Goal: Task Accomplishment & Management: Manage account settings

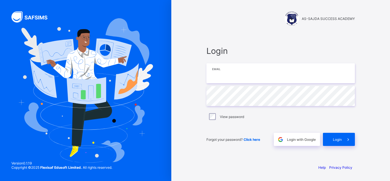
click at [238, 78] on input "email" at bounding box center [281, 73] width 149 height 20
type input "**********"
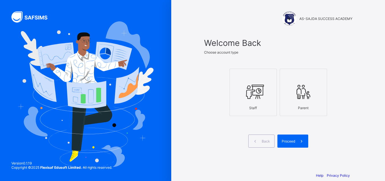
click at [263, 92] on icon at bounding box center [253, 91] width 20 height 17
click at [299, 145] on span at bounding box center [301, 141] width 13 height 13
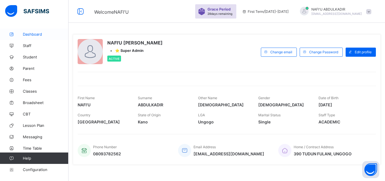
click at [34, 35] on span "Dashboard" at bounding box center [46, 34] width 46 height 5
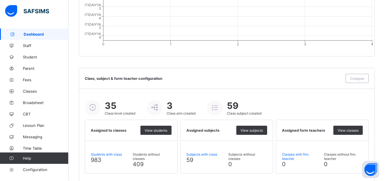
scroll to position [629, 0]
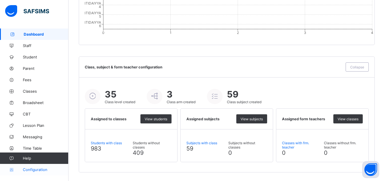
click at [31, 167] on link "Configuration" at bounding box center [34, 169] width 68 height 11
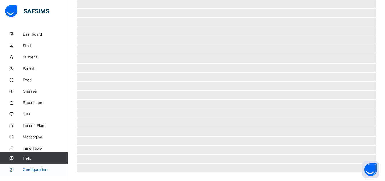
scroll to position [42, 0]
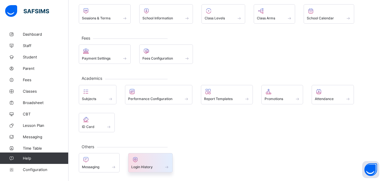
click at [147, 161] on div at bounding box center [150, 160] width 39 height 7
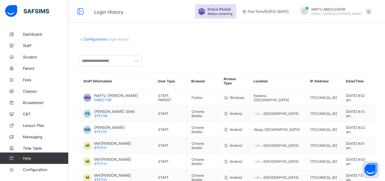
click at [95, 39] on link "Configurations" at bounding box center [95, 39] width 23 height 4
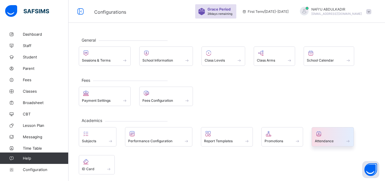
click at [327, 137] on span at bounding box center [333, 137] width 36 height 1
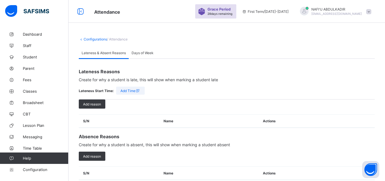
click at [134, 90] on span "Add Time" at bounding box center [131, 91] width 20 height 4
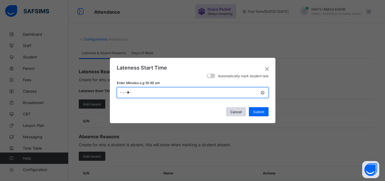
click at [123, 95] on input "*****" at bounding box center [193, 92] width 152 height 11
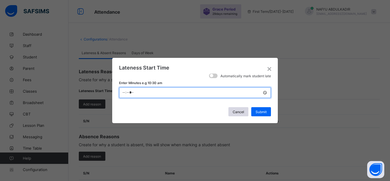
type input "*****"
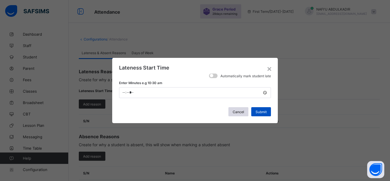
click at [261, 112] on span "Submit" at bounding box center [261, 112] width 11 height 4
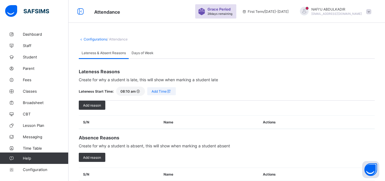
click at [144, 54] on span "Days of Week" at bounding box center [143, 53] width 22 height 4
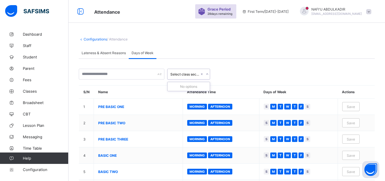
click at [206, 75] on icon at bounding box center [207, 74] width 3 height 6
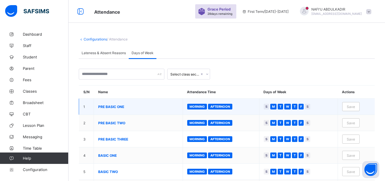
click at [268, 109] on span "S" at bounding box center [267, 107] width 2 height 5
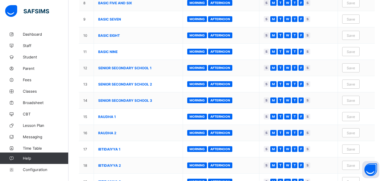
scroll to position [219, 0]
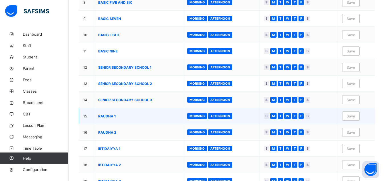
click at [268, 119] on span "S" at bounding box center [267, 116] width 2 height 5
click at [302, 119] on span "F" at bounding box center [302, 116] width 2 height 5
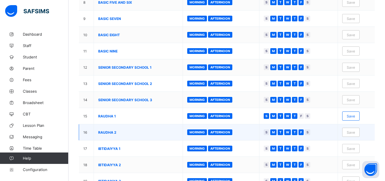
click at [302, 135] on span "F" at bounding box center [302, 132] width 2 height 5
click at [268, 135] on span "S" at bounding box center [267, 132] width 2 height 5
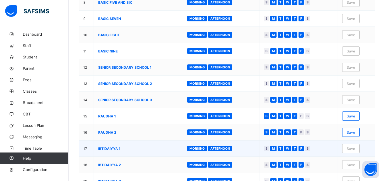
click at [268, 151] on span "S" at bounding box center [267, 149] width 2 height 5
click at [302, 151] on span "F" at bounding box center [302, 149] width 2 height 5
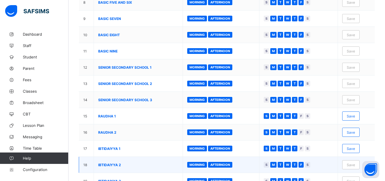
click at [268, 167] on span "S" at bounding box center [267, 165] width 2 height 5
click at [303, 168] on div "F" at bounding box center [301, 165] width 5 height 6
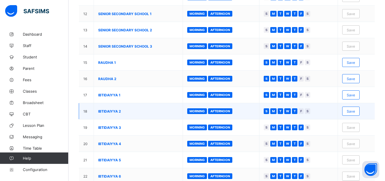
scroll to position [277, 0]
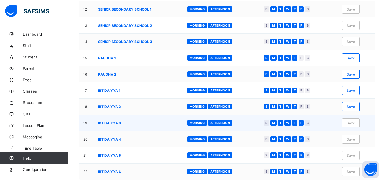
click at [268, 125] on span "S" at bounding box center [267, 123] width 2 height 5
click at [302, 125] on span "F" at bounding box center [302, 123] width 2 height 5
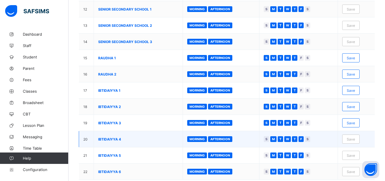
click at [269, 142] on div "S" at bounding box center [266, 140] width 5 height 6
click at [302, 142] on span "F" at bounding box center [302, 139] width 2 height 5
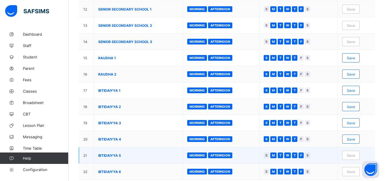
click at [268, 158] on span "S" at bounding box center [267, 155] width 2 height 5
click at [302, 158] on span "F" at bounding box center [302, 155] width 2 height 5
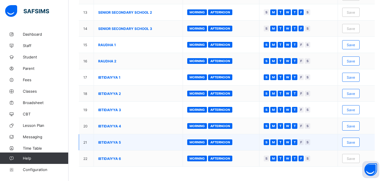
scroll to position [294, 0]
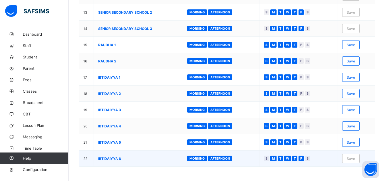
click at [268, 159] on span "S" at bounding box center [267, 159] width 2 height 5
click at [304, 161] on div "F" at bounding box center [301, 159] width 5 height 6
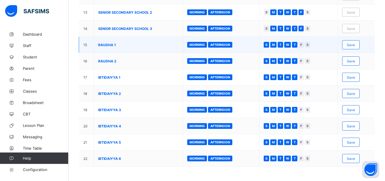
click at [355, 45] on span "Save" at bounding box center [351, 45] width 8 height 4
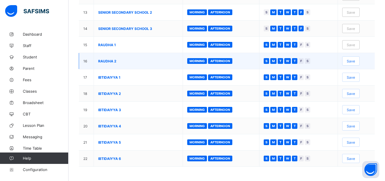
click at [355, 62] on span "Save" at bounding box center [351, 61] width 8 height 4
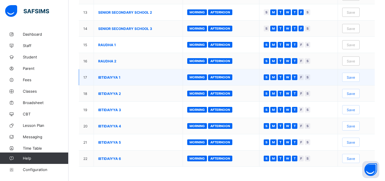
click at [355, 79] on span "Save" at bounding box center [351, 77] width 8 height 4
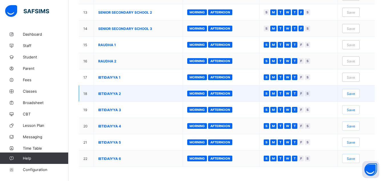
click at [354, 92] on span "Save" at bounding box center [351, 94] width 8 height 4
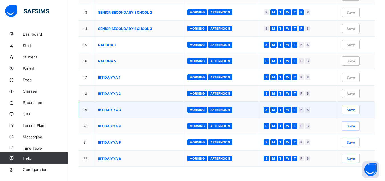
click at [355, 111] on span "Save" at bounding box center [351, 110] width 8 height 4
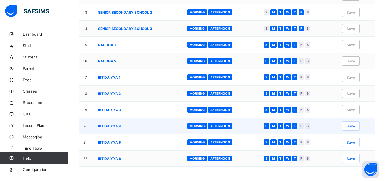
click at [354, 127] on span "Save" at bounding box center [351, 126] width 8 height 4
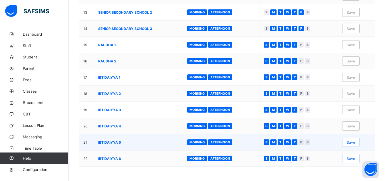
click at [355, 143] on span "Save" at bounding box center [351, 143] width 8 height 4
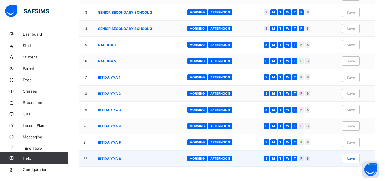
click at [355, 158] on span "Save" at bounding box center [351, 159] width 8 height 4
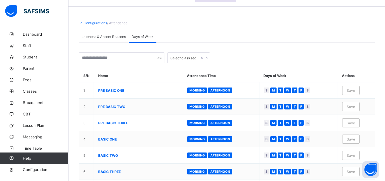
scroll to position [0, 0]
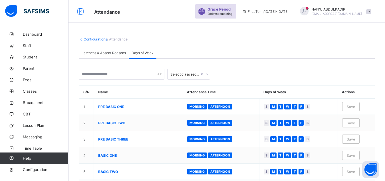
click at [97, 53] on span "Lateness & Absent Reasons" at bounding box center [104, 53] width 44 height 4
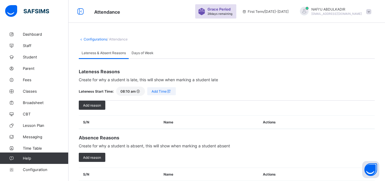
click at [158, 90] on span "Add Time" at bounding box center [162, 91] width 20 height 4
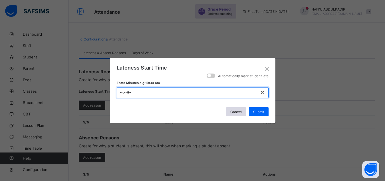
click at [123, 93] on input "time" at bounding box center [193, 92] width 152 height 11
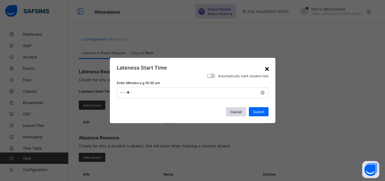
click at [266, 68] on div "×" at bounding box center [267, 69] width 5 height 10
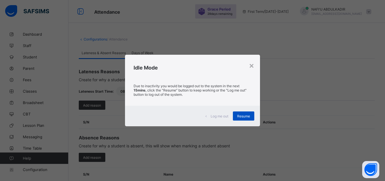
click at [246, 115] on span "Resume" at bounding box center [243, 116] width 13 height 4
click at [243, 119] on div "Resume" at bounding box center [243, 116] width 21 height 9
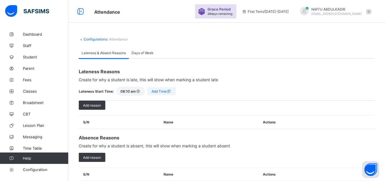
click at [98, 40] on link "Configurations" at bounding box center [95, 39] width 23 height 4
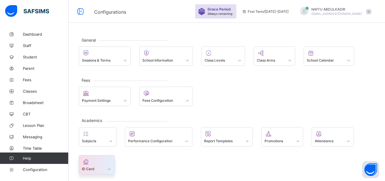
click at [93, 165] on div at bounding box center [97, 162] width 30 height 7
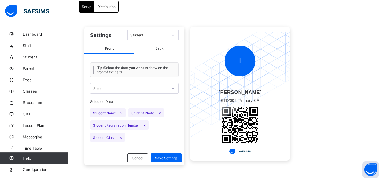
scroll to position [48, 0]
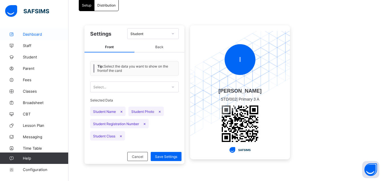
click at [42, 33] on span "Dashboard" at bounding box center [46, 34] width 46 height 5
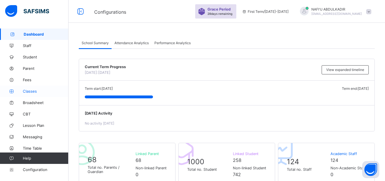
click at [30, 90] on span "Classes" at bounding box center [46, 91] width 46 height 5
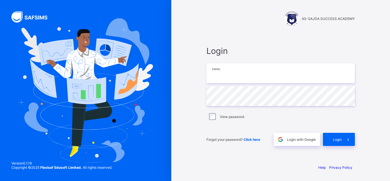
click at [246, 74] on input "email" at bounding box center [281, 73] width 149 height 20
type input "**********"
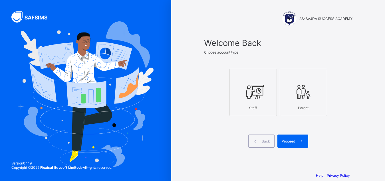
click at [269, 99] on div at bounding box center [253, 92] width 41 height 23
click at [305, 143] on icon at bounding box center [302, 141] width 6 height 5
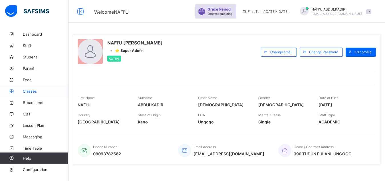
click at [34, 90] on span "Classes" at bounding box center [46, 91] width 46 height 5
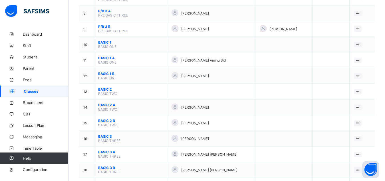
scroll to position [343, 0]
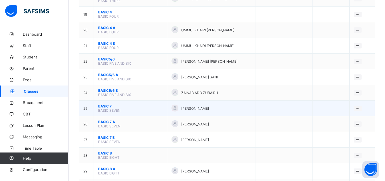
click at [105, 109] on span "BASIC 7" at bounding box center [130, 106] width 65 height 4
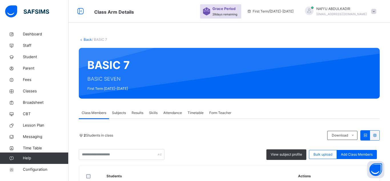
click at [86, 40] on link "Back" at bounding box center [88, 39] width 8 height 4
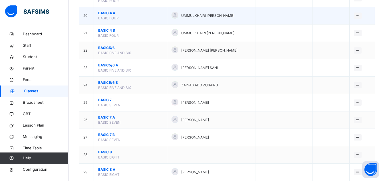
scroll to position [408, 0]
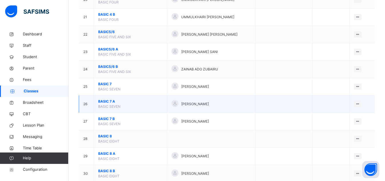
click at [105, 104] on span "BASIC 7 A" at bounding box center [130, 101] width 65 height 5
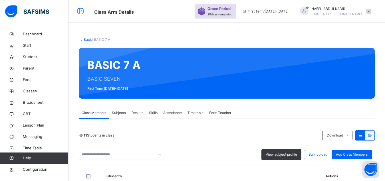
click at [122, 113] on span "Subjects" at bounding box center [119, 113] width 14 height 5
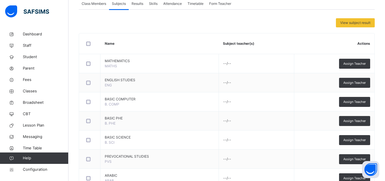
scroll to position [108, 0]
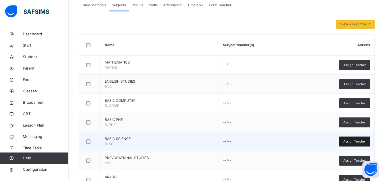
click at [362, 142] on span "Assign Teacher" at bounding box center [355, 141] width 23 height 5
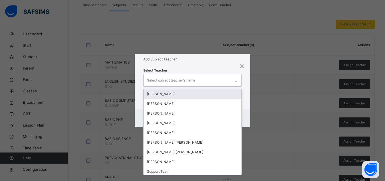
click at [199, 80] on div "Select subject teacher's name" at bounding box center [187, 80] width 87 height 12
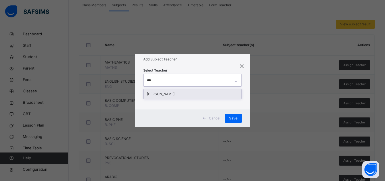
type input "****"
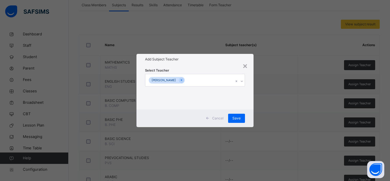
click at [255, 97] on div "× Add Subject Teacher Select Teacher FATIMA MUHAMMAD WADA Cancel Save" at bounding box center [195, 90] width 390 height 181
click at [236, 119] on span "Save" at bounding box center [237, 118] width 8 height 5
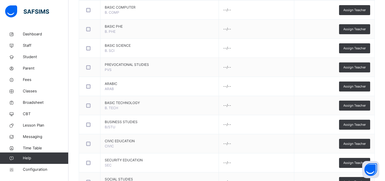
scroll to position [225, 0]
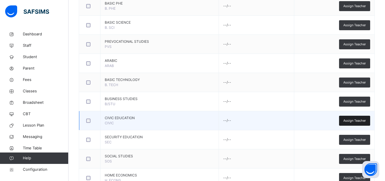
click at [357, 119] on span "Assign Teacher" at bounding box center [355, 121] width 23 height 5
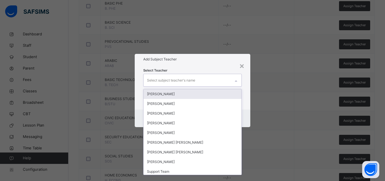
click at [209, 79] on div "Select subject teacher's name" at bounding box center [187, 80] width 87 height 12
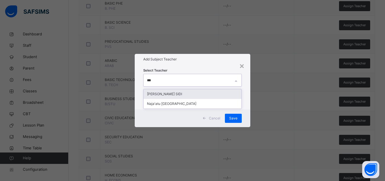
type input "****"
click at [180, 95] on div "SAFIYYA SANI SIDI" at bounding box center [193, 94] width 98 height 10
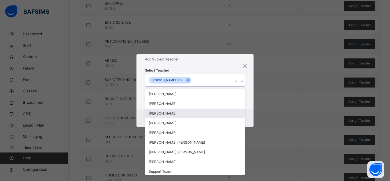
click at [252, 114] on div "Cancel Save" at bounding box center [195, 119] width 117 height 18
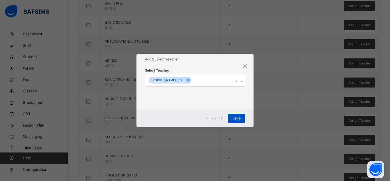
click at [237, 117] on span "Save" at bounding box center [237, 118] width 8 height 5
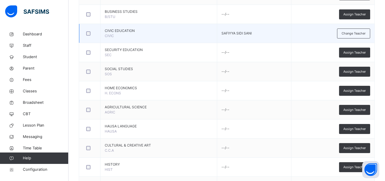
scroll to position [327, 0]
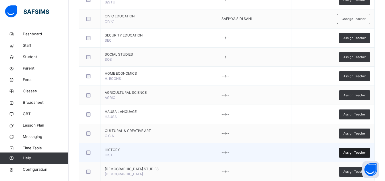
click at [360, 154] on span "Assign Teacher" at bounding box center [355, 153] width 23 height 5
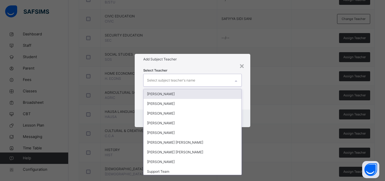
click at [196, 81] on div "Select subject teacher's name" at bounding box center [187, 80] width 87 height 12
type input "***"
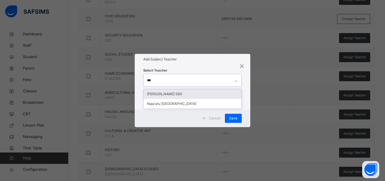
click at [189, 96] on div "SAFIYYA SANI SIDI" at bounding box center [193, 94] width 98 height 10
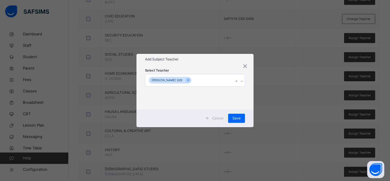
click at [254, 108] on div "× Add Subject Teacher Select Teacher SAFIYYA SANI SIDI Cancel Save" at bounding box center [195, 90] width 390 height 181
click at [238, 120] on span "Save" at bounding box center [237, 118] width 8 height 5
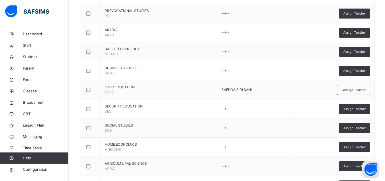
scroll to position [254, 0]
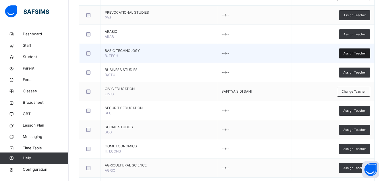
click at [357, 53] on span "Assign Teacher" at bounding box center [355, 53] width 23 height 5
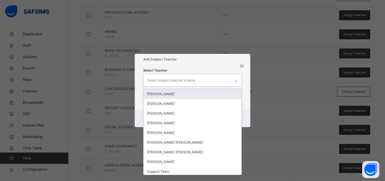
click at [184, 82] on div "Select subject teacher's name" at bounding box center [171, 80] width 48 height 11
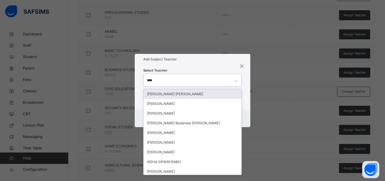
type input "*****"
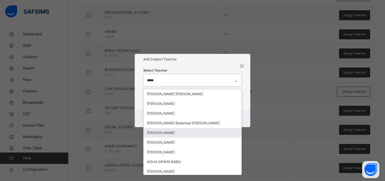
click at [168, 134] on div "Aisha AL-Hassan Muhammad" at bounding box center [193, 133] width 98 height 10
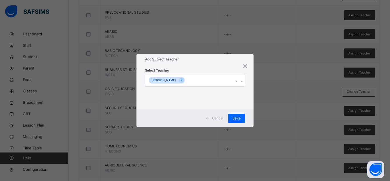
click at [252, 113] on div "Cancel Save" at bounding box center [195, 119] width 117 height 18
click at [237, 121] on span "Save" at bounding box center [237, 118] width 8 height 5
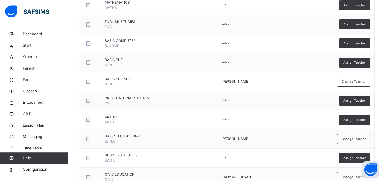
scroll to position [166, 0]
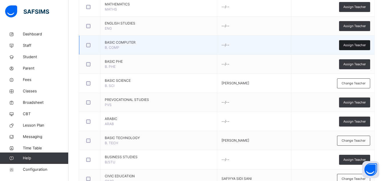
click at [356, 44] on span "Assign Teacher" at bounding box center [355, 45] width 23 height 5
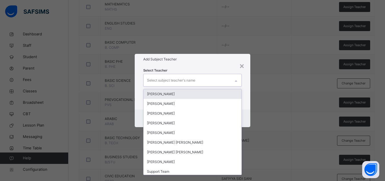
click at [191, 79] on div "Select subject teacher's name" at bounding box center [171, 80] width 48 height 11
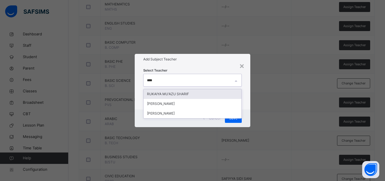
type input "*****"
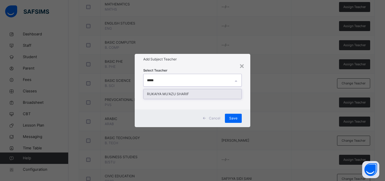
click at [197, 95] on div "RUKAIYA MU'AZU SHARIF" at bounding box center [193, 94] width 98 height 10
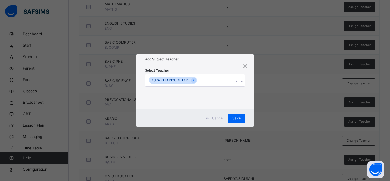
click at [250, 102] on div "Select Teacher RUKAIYA MU'AZU SHARIF" at bounding box center [195, 87] width 117 height 45
click at [237, 117] on span "Save" at bounding box center [237, 118] width 8 height 5
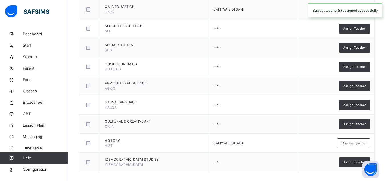
scroll to position [341, 0]
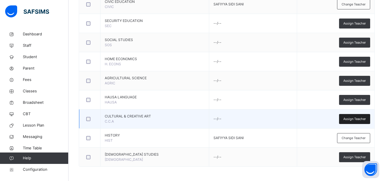
click at [352, 123] on div "Assign Teacher" at bounding box center [354, 119] width 31 height 10
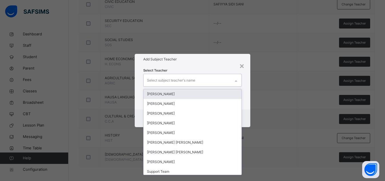
click at [209, 85] on div "Select subject teacher's name" at bounding box center [187, 80] width 87 height 12
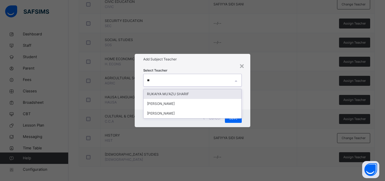
type input "***"
click at [205, 94] on div "RUKAIYA MU'AZU SHARIF" at bounding box center [193, 94] width 98 height 10
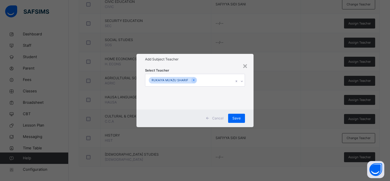
click at [253, 109] on div "Select Teacher RUKAIYA MU'AZU SHARIF" at bounding box center [195, 87] width 117 height 45
click at [238, 120] on span "Save" at bounding box center [237, 118] width 8 height 5
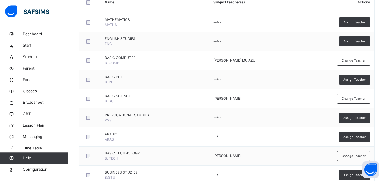
scroll to position [123, 0]
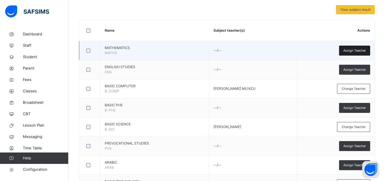
click at [361, 53] on span "Assign Teacher" at bounding box center [355, 50] width 23 height 5
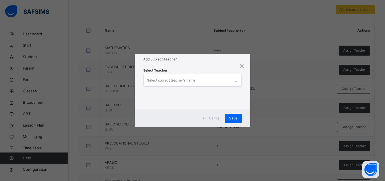
click at [216, 80] on div "Select subject teacher's name" at bounding box center [187, 80] width 87 height 12
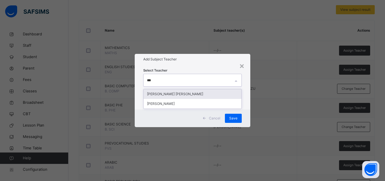
type input "****"
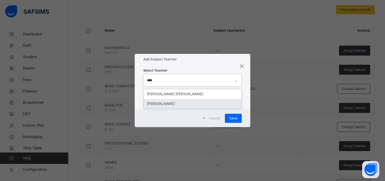
click at [201, 103] on div "MUHAMMAD ABDULLAHI TAHIR" at bounding box center [193, 104] width 98 height 10
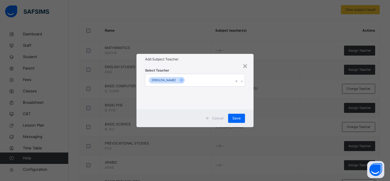
click at [251, 104] on div "Select Teacher MUHAMMAD ABDULLAHI TAHIR" at bounding box center [195, 87] width 117 height 45
click at [238, 119] on span "Save" at bounding box center [237, 118] width 8 height 5
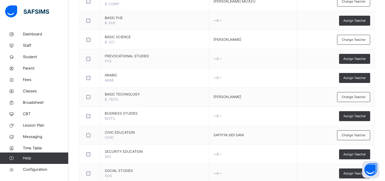
scroll to position [225, 0]
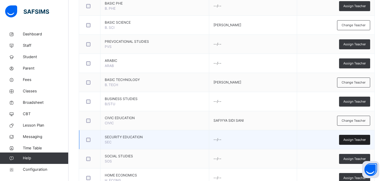
click at [358, 141] on span "Assign Teacher" at bounding box center [355, 140] width 23 height 5
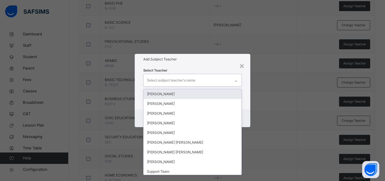
click at [203, 81] on div "Select subject teacher's name" at bounding box center [187, 80] width 87 height 12
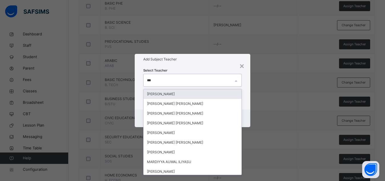
type input "****"
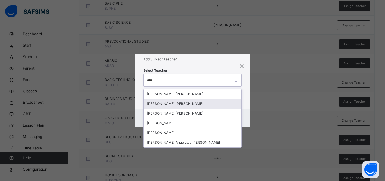
click at [177, 105] on div "Maryam Adam Ismail" at bounding box center [193, 104] width 98 height 10
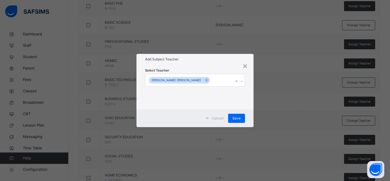
click at [249, 103] on div "Select Teacher Maryam Adam Ismail" at bounding box center [195, 87] width 117 height 45
click at [236, 119] on span "Save" at bounding box center [237, 118] width 8 height 5
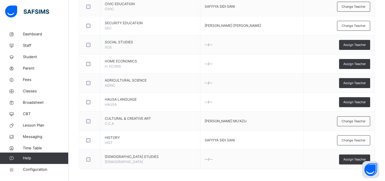
scroll to position [341, 0]
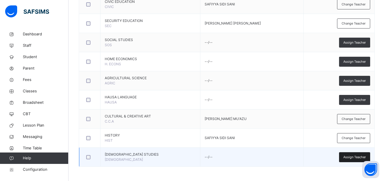
click at [354, 157] on span "Assign Teacher" at bounding box center [355, 157] width 23 height 5
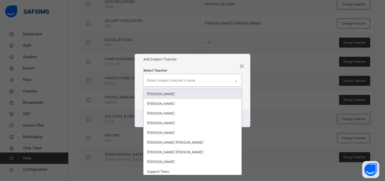
click at [190, 79] on div "Select subject teacher's name" at bounding box center [171, 80] width 48 height 11
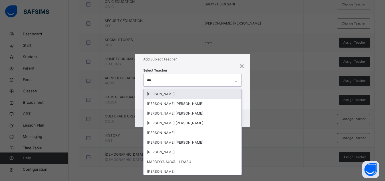
type input "****"
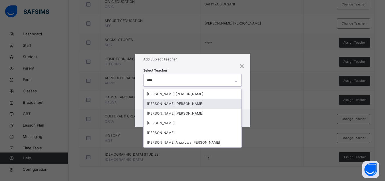
click at [179, 105] on div "Maryam Adam Ismail" at bounding box center [193, 104] width 98 height 10
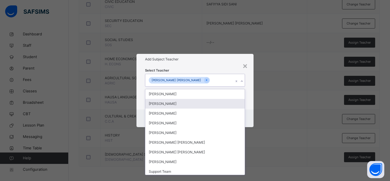
click at [248, 103] on div "Select Teacher option Maryam Adam Ismail , selected. option UMMI ABDULAZIZ BATU…" at bounding box center [195, 87] width 117 height 45
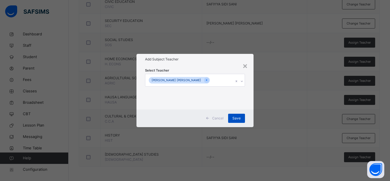
click at [237, 117] on span "Save" at bounding box center [237, 118] width 8 height 5
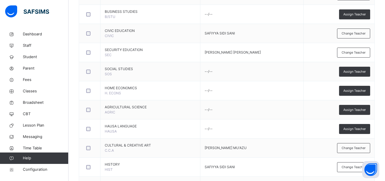
scroll to position [297, 0]
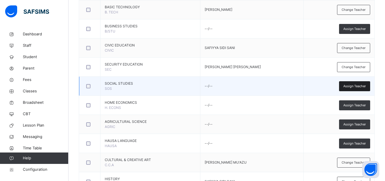
click at [364, 87] on span "Assign Teacher" at bounding box center [355, 86] width 23 height 5
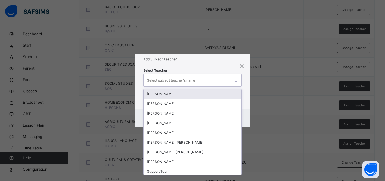
click at [217, 81] on div "Select subject teacher's name" at bounding box center [187, 80] width 87 height 12
type input "****"
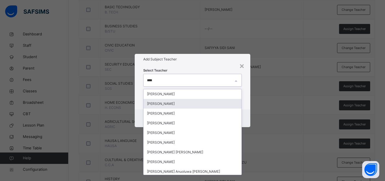
click at [171, 105] on div "AHMAD ISAH" at bounding box center [193, 104] width 98 height 10
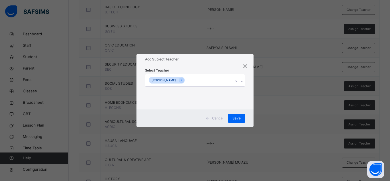
click at [249, 93] on div "Select Teacher AHMAD ISAH" at bounding box center [195, 87] width 117 height 45
click at [235, 118] on span "Save" at bounding box center [237, 118] width 8 height 5
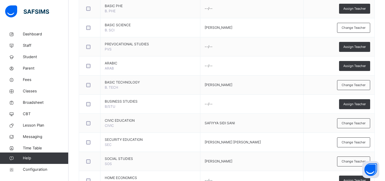
scroll to position [225, 0]
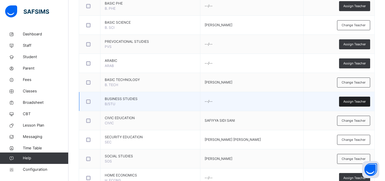
click at [363, 103] on span "Assign Teacher" at bounding box center [355, 101] width 23 height 5
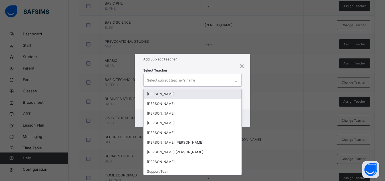
click at [195, 81] on div "Select subject teacher's name" at bounding box center [171, 80] width 48 height 11
type input "***"
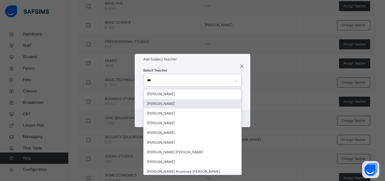
click at [176, 105] on div "AHMAD ISAH" at bounding box center [193, 104] width 98 height 10
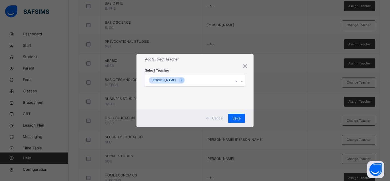
click at [250, 95] on div "Select Teacher AHMAD ISAH" at bounding box center [195, 87] width 117 height 45
click at [238, 117] on span "Save" at bounding box center [237, 118] width 8 height 5
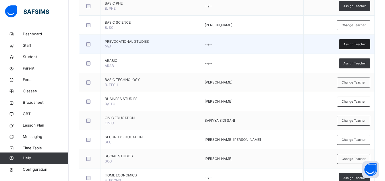
click at [360, 44] on span "Assign Teacher" at bounding box center [355, 44] width 23 height 5
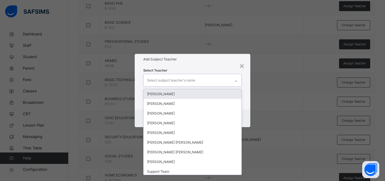
click at [182, 84] on div "Select subject teacher's name" at bounding box center [171, 80] width 48 height 11
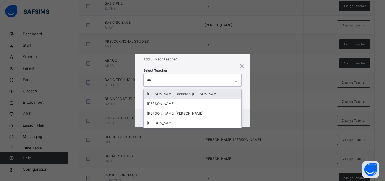
type input "****"
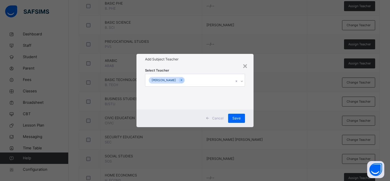
click at [249, 90] on div "Select Teacher ASIYA BALA AMINU" at bounding box center [195, 87] width 117 height 45
click at [235, 118] on span "Save" at bounding box center [237, 118] width 8 height 5
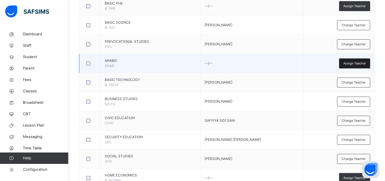
click at [352, 61] on span "Assign Teacher" at bounding box center [355, 63] width 23 height 5
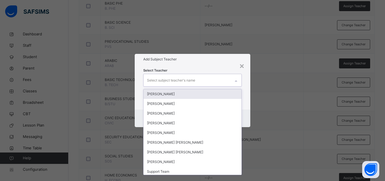
click at [199, 79] on div "Select subject teacher's name" at bounding box center [187, 80] width 87 height 12
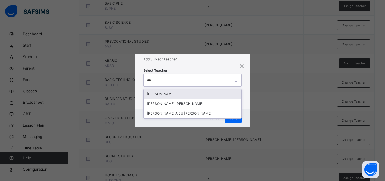
type input "****"
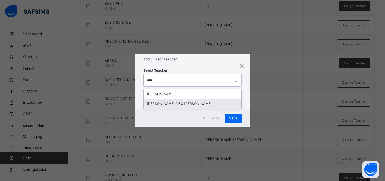
click at [190, 104] on div "YAHANASU SHU'AIBU HASSAN" at bounding box center [193, 104] width 98 height 10
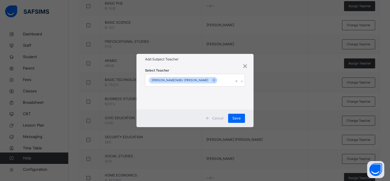
click at [253, 95] on div "Select Teacher YAHANASU SHU'AIBU HASSAN" at bounding box center [195, 87] width 117 height 45
click at [235, 118] on span "Save" at bounding box center [237, 118] width 8 height 5
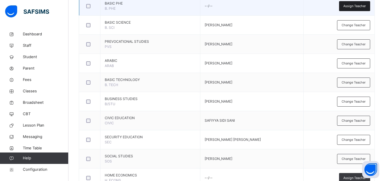
click at [360, 6] on span "Assign Teacher" at bounding box center [355, 6] width 23 height 5
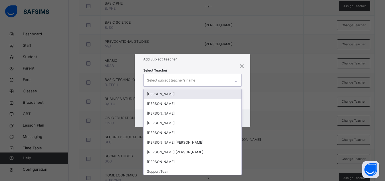
click at [164, 82] on div "Select subject teacher's name" at bounding box center [171, 80] width 48 height 11
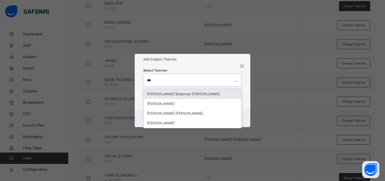
type input "****"
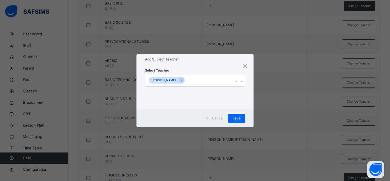
click at [249, 85] on div "Select Teacher ASIYA BALA AMINU" at bounding box center [195, 87] width 117 height 45
click at [236, 119] on span "Save" at bounding box center [237, 118] width 8 height 5
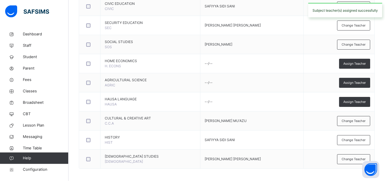
scroll to position [341, 0]
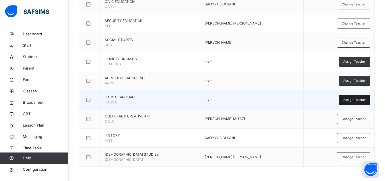
click at [355, 98] on span "Assign Teacher" at bounding box center [355, 100] width 23 height 5
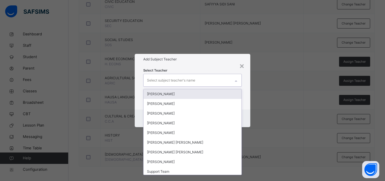
click at [214, 77] on div "Select subject teacher's name" at bounding box center [187, 80] width 87 height 12
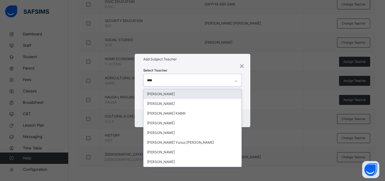
type input "*****"
click at [174, 95] on div "Fatima Abdullahi Sani" at bounding box center [193, 94] width 98 height 10
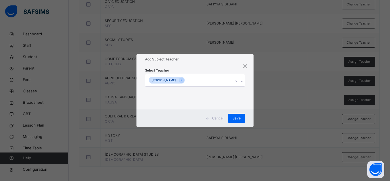
click at [253, 101] on div "Select Teacher Fatima Abdullahi Sani" at bounding box center [195, 87] width 117 height 45
click at [237, 118] on span "Save" at bounding box center [237, 118] width 8 height 5
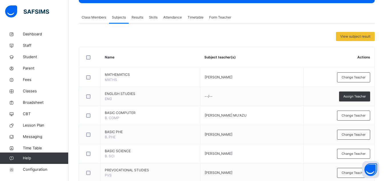
scroll to position [93, 0]
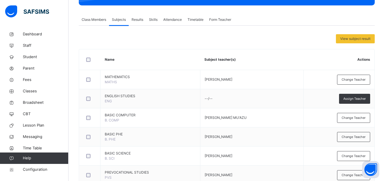
click at [91, 21] on span "Class Members" at bounding box center [94, 19] width 25 height 5
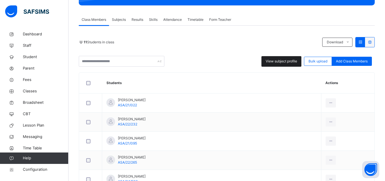
click at [281, 60] on span "View subject profile" at bounding box center [281, 61] width 31 height 5
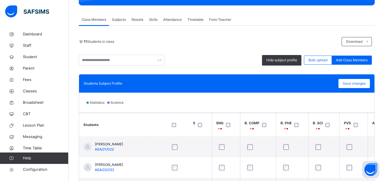
scroll to position [0, 0]
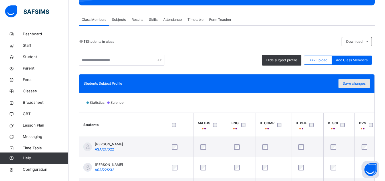
click at [365, 85] on span "Save changes" at bounding box center [354, 83] width 23 height 5
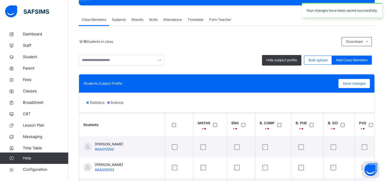
click at [219, 21] on span "Form Teacher" at bounding box center [220, 19] width 22 height 5
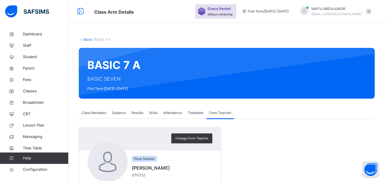
click at [86, 40] on link "Back" at bounding box center [88, 39] width 8 height 4
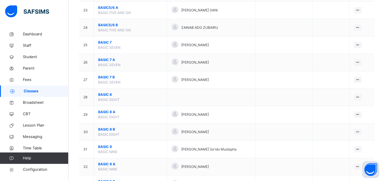
scroll to position [466, 0]
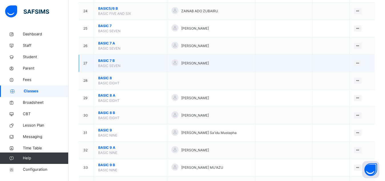
click at [104, 63] on span "BASIC 7 B" at bounding box center [130, 60] width 65 height 5
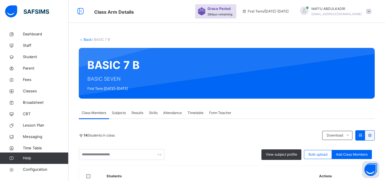
click at [120, 114] on span "Subjects" at bounding box center [119, 113] width 14 height 5
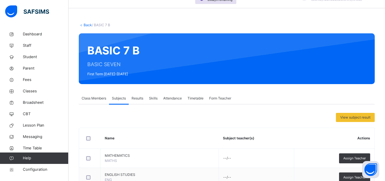
scroll to position [117, 0]
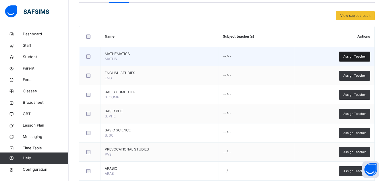
click at [356, 57] on span "Assign Teacher" at bounding box center [355, 56] width 23 height 5
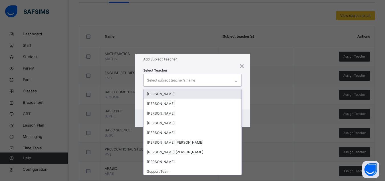
click at [215, 82] on div "Select subject teacher's name" at bounding box center [187, 80] width 87 height 12
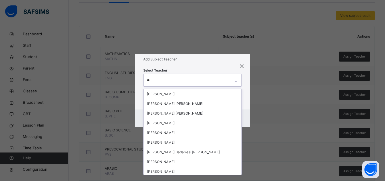
type input "*"
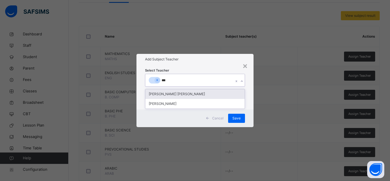
type input "****"
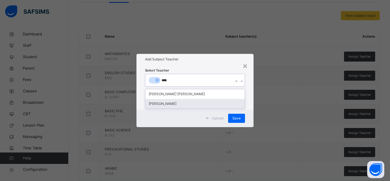
click at [177, 104] on div "MUHAMMAD ABDULLAHI TAHIR" at bounding box center [194, 104] width 99 height 10
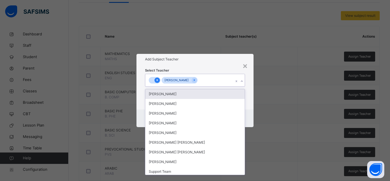
click at [157, 81] on icon at bounding box center [157, 80] width 3 height 4
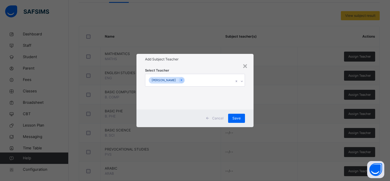
click at [253, 87] on div "Select Teacher MUHAMMAD ABDULLAHI TAHIR" at bounding box center [195, 87] width 117 height 45
click at [237, 120] on span "Save" at bounding box center [237, 118] width 8 height 5
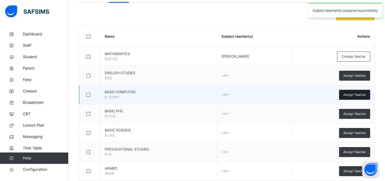
click at [356, 94] on span "Assign Teacher" at bounding box center [355, 95] width 23 height 5
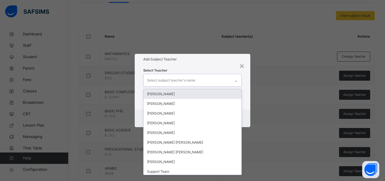
click at [214, 82] on div "Select subject teacher's name" at bounding box center [187, 80] width 87 height 12
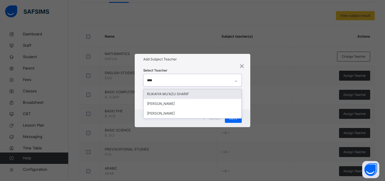
type input "*****"
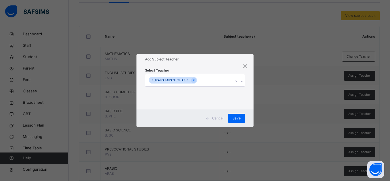
click at [249, 89] on div "Select Teacher RUKAIYA MU'AZU SHARIF" at bounding box center [195, 87] width 117 height 45
click at [235, 117] on span "Save" at bounding box center [237, 118] width 8 height 5
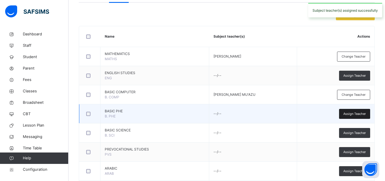
click at [356, 115] on span "Assign Teacher" at bounding box center [355, 114] width 23 height 5
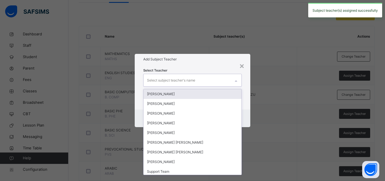
click at [186, 81] on div "Select subject teacher's name" at bounding box center [171, 80] width 48 height 11
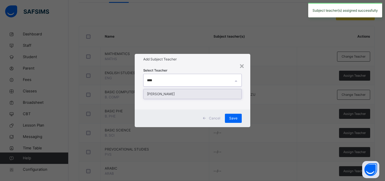
type input "*****"
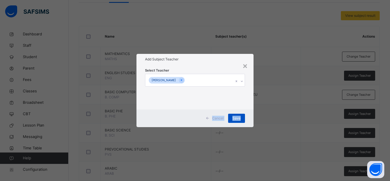
drag, startPoint x: 250, startPoint y: 84, endPoint x: 240, endPoint y: 117, distance: 34.9
click at [240, 117] on div "× Add Subject Teacher Select Teacher ASIYA BALA AMINU Cancel Save" at bounding box center [195, 90] width 117 height 73
click at [240, 117] on span "Save" at bounding box center [237, 118] width 8 height 5
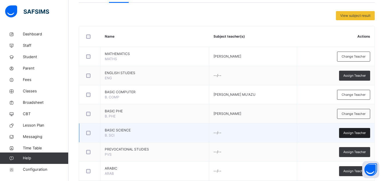
click at [355, 133] on span "Assign Teacher" at bounding box center [355, 133] width 23 height 5
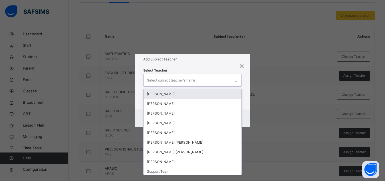
click at [207, 81] on div "Select subject teacher's name" at bounding box center [187, 80] width 87 height 12
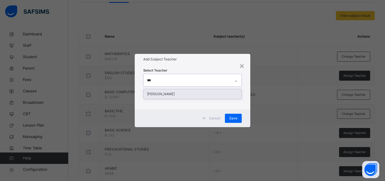
type input "****"
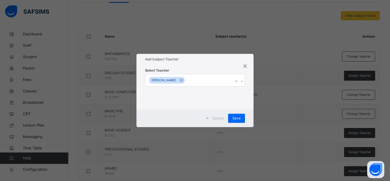
click at [251, 87] on div "Select Teacher FATIMA MUHAMMAD WADA" at bounding box center [195, 87] width 117 height 45
click at [241, 119] on div "Save" at bounding box center [236, 118] width 17 height 9
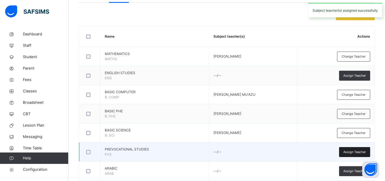
click at [351, 152] on span "Assign Teacher" at bounding box center [355, 152] width 23 height 5
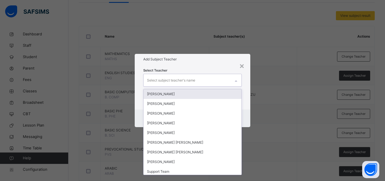
click at [210, 83] on div "Select subject teacher's name" at bounding box center [187, 80] width 87 height 12
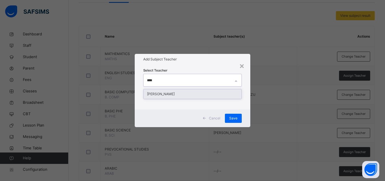
type input "*****"
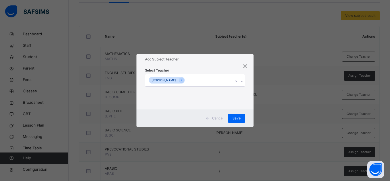
click at [253, 89] on div "Select Teacher ASIYA BALA AMINU" at bounding box center [195, 87] width 117 height 45
click at [232, 118] on div "Save" at bounding box center [236, 118] width 17 height 9
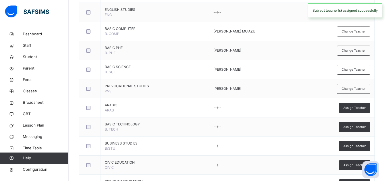
scroll to position [189, 0]
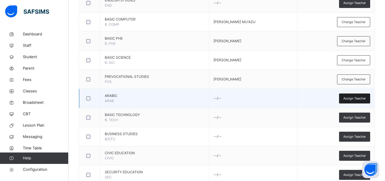
click at [355, 102] on div "Assign Teacher" at bounding box center [354, 99] width 31 height 10
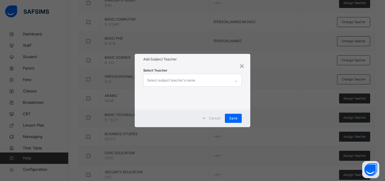
click at [193, 81] on div "Select subject teacher's name" at bounding box center [171, 80] width 48 height 11
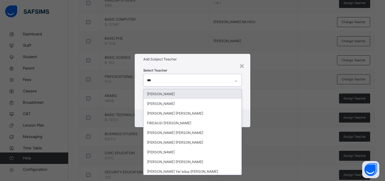
type input "****"
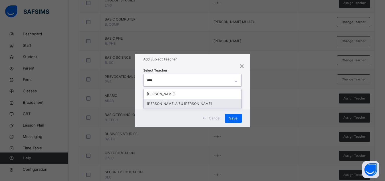
click at [196, 105] on div "YAHANASU SHU'AIBU HASSAN" at bounding box center [193, 104] width 98 height 10
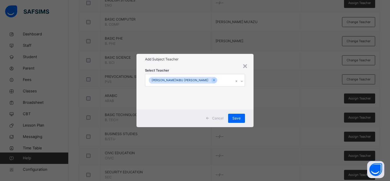
click at [250, 101] on div "Select Teacher YAHANASU SHU'AIBU HASSAN" at bounding box center [195, 87] width 117 height 45
click at [238, 119] on span "Save" at bounding box center [237, 118] width 8 height 5
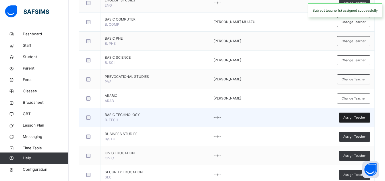
click at [354, 121] on div "Assign Teacher" at bounding box center [354, 118] width 31 height 10
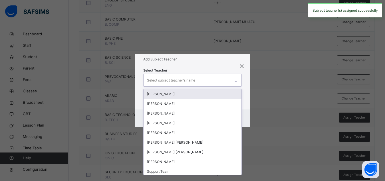
click at [214, 81] on div "Select subject teacher's name" at bounding box center [187, 80] width 87 height 12
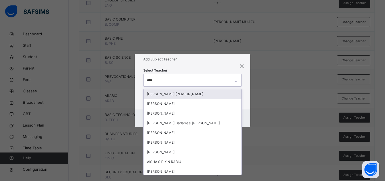
type input "*****"
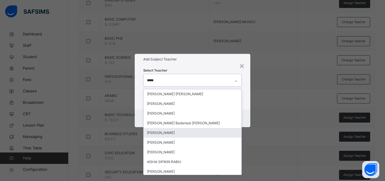
click at [183, 135] on div "Aisha AL-Hassan Muhammad" at bounding box center [193, 133] width 98 height 10
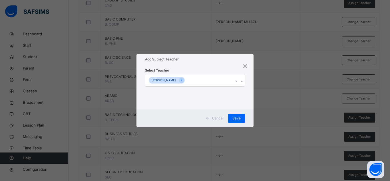
click at [246, 105] on div "Select Teacher Aisha AL-Hassan Muhammad" at bounding box center [195, 87] width 117 height 45
click at [236, 119] on span "Save" at bounding box center [237, 118] width 8 height 5
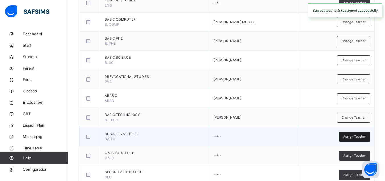
click at [356, 137] on span "Assign Teacher" at bounding box center [355, 137] width 23 height 5
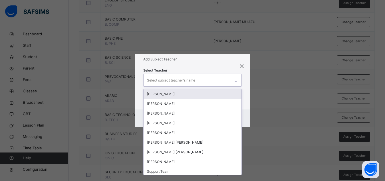
click at [195, 79] on div "Select subject teacher's name" at bounding box center [171, 80] width 48 height 11
type input "****"
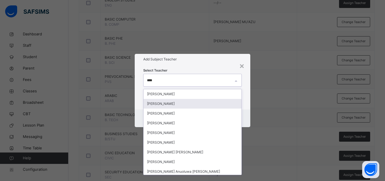
click at [182, 105] on div "AHMAD ISAH" at bounding box center [193, 104] width 98 height 10
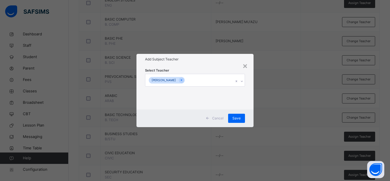
click at [253, 104] on div "Select Teacher AHMAD ISAH" at bounding box center [195, 87] width 117 height 45
click at [237, 118] on span "Save" at bounding box center [237, 118] width 8 height 5
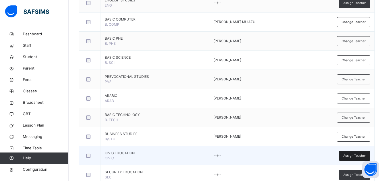
click at [353, 157] on span "Assign Teacher" at bounding box center [355, 156] width 23 height 5
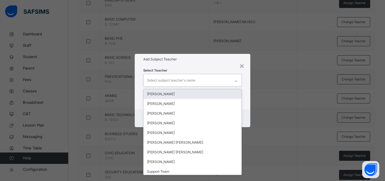
click at [179, 81] on div "Select subject teacher's name" at bounding box center [171, 80] width 48 height 11
type input "****"
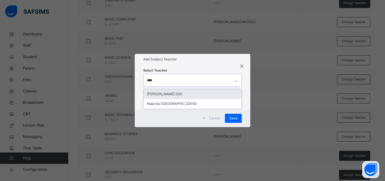
click at [172, 91] on div "SAFIYYA SANI SIDI" at bounding box center [193, 94] width 98 height 10
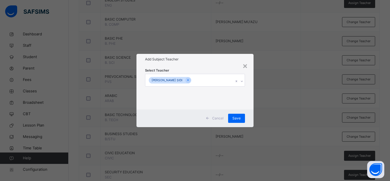
click at [250, 105] on div "Select Teacher SAFIYYA SANI SIDI" at bounding box center [195, 87] width 117 height 45
click at [237, 119] on span "Save" at bounding box center [237, 118] width 8 height 5
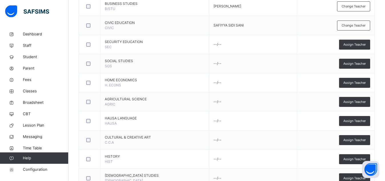
scroll to position [321, 0]
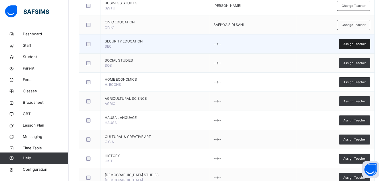
click at [353, 43] on span "Assign Teacher" at bounding box center [355, 44] width 23 height 5
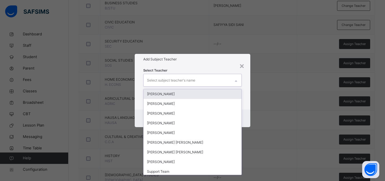
click at [178, 79] on div "Select subject teacher's name" at bounding box center [171, 80] width 48 height 11
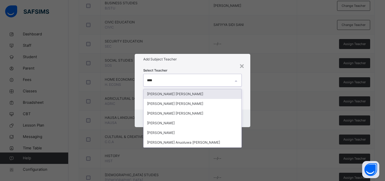
type input "*****"
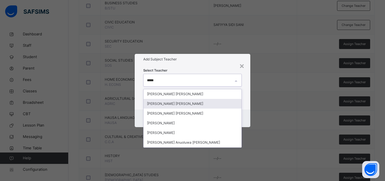
click at [175, 103] on div "Maryam Adam Ismail" at bounding box center [193, 104] width 98 height 10
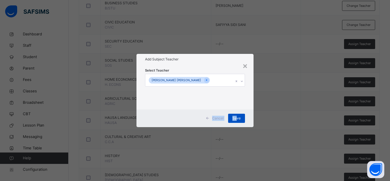
drag, startPoint x: 252, startPoint y: 96, endPoint x: 236, endPoint y: 118, distance: 27.0
click at [236, 118] on div "× Add Subject Teacher Select Teacher Maryam Adam Ismail Cancel Save" at bounding box center [195, 90] width 117 height 73
click at [236, 118] on span "Save" at bounding box center [237, 118] width 8 height 5
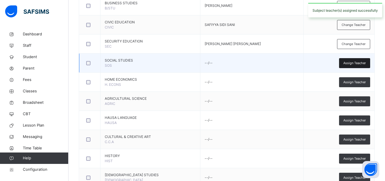
click at [356, 63] on span "Assign Teacher" at bounding box center [355, 63] width 23 height 5
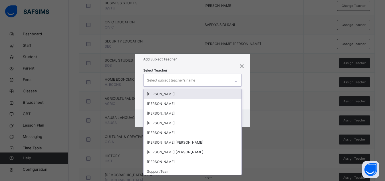
click at [211, 81] on div "Select subject teacher's name" at bounding box center [187, 80] width 87 height 12
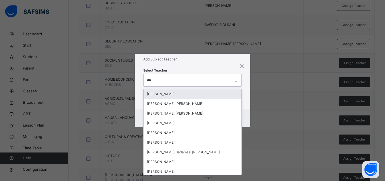
type input "****"
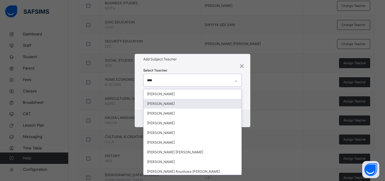
click at [180, 106] on div "AHMAD ISAH" at bounding box center [193, 104] width 98 height 10
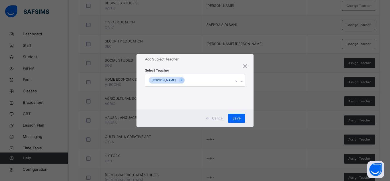
click at [249, 97] on div "Select Teacher AHMAD ISAH" at bounding box center [195, 87] width 117 height 45
click at [235, 118] on span "Save" at bounding box center [237, 118] width 8 height 5
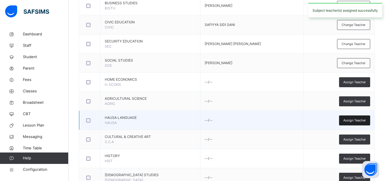
click at [363, 120] on span "Assign Teacher" at bounding box center [355, 120] width 23 height 5
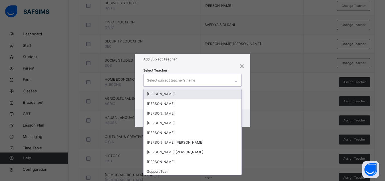
click at [213, 81] on div "Select subject teacher's name" at bounding box center [187, 80] width 87 height 12
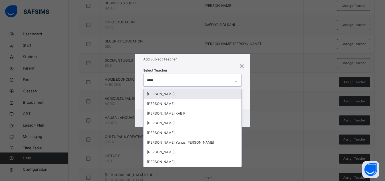
type input "******"
click at [197, 95] on div "Fatima Abdullahi Sani" at bounding box center [193, 94] width 98 height 10
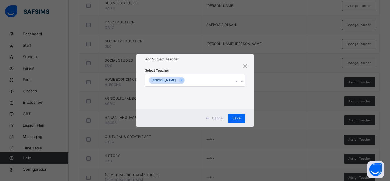
click at [248, 92] on div "Select Teacher Fatima Abdullahi Sani" at bounding box center [195, 87] width 117 height 45
click at [240, 118] on span "Save" at bounding box center [237, 118] width 8 height 5
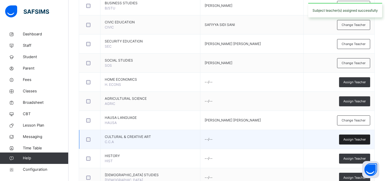
click at [351, 141] on span "Assign Teacher" at bounding box center [355, 139] width 23 height 5
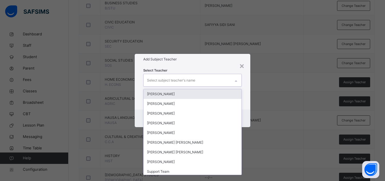
click at [204, 79] on div "Select subject teacher's name" at bounding box center [187, 80] width 87 height 12
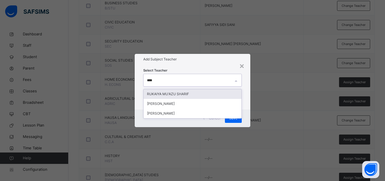
type input "*****"
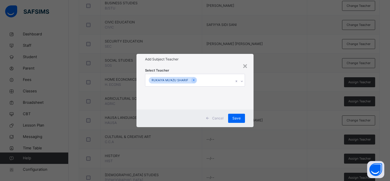
click at [252, 89] on div "Select Teacher RUKAIYA MU'AZU SHARIF" at bounding box center [195, 87] width 117 height 45
click at [239, 118] on span "Save" at bounding box center [237, 118] width 8 height 5
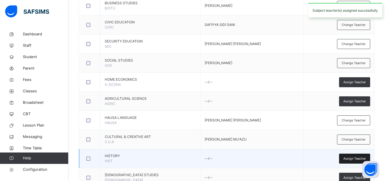
click at [353, 158] on span "Assign Teacher" at bounding box center [355, 159] width 23 height 5
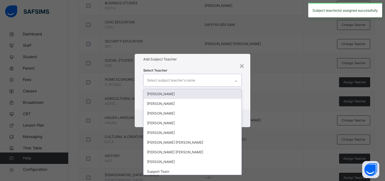
click at [195, 85] on div "Select subject teacher's name" at bounding box center [171, 80] width 48 height 11
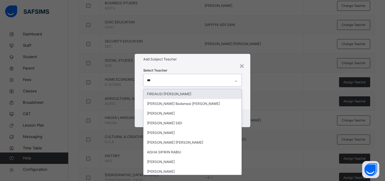
type input "****"
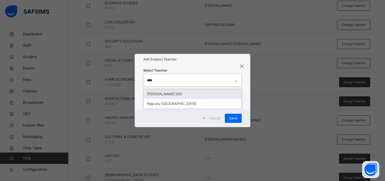
click at [183, 94] on div "SAFIYYA SANI SIDI" at bounding box center [193, 94] width 98 height 10
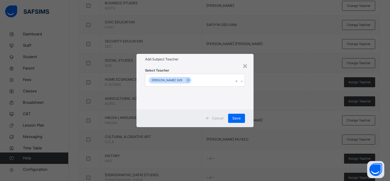
click at [249, 71] on div "Select Teacher SAFIYYA SANI SIDI" at bounding box center [195, 87] width 117 height 45
click at [237, 118] on span "Save" at bounding box center [237, 118] width 8 height 5
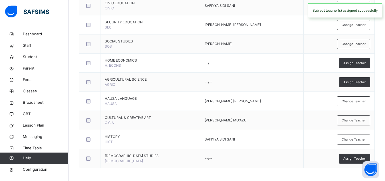
scroll to position [341, 0]
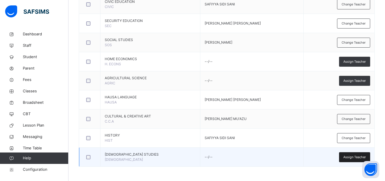
click at [348, 155] on div "Assign Teacher" at bounding box center [354, 158] width 31 height 10
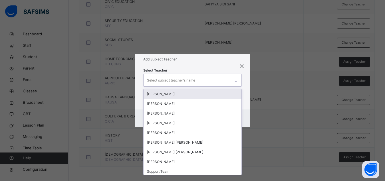
click at [193, 78] on div "Select subject teacher's name" at bounding box center [171, 80] width 48 height 11
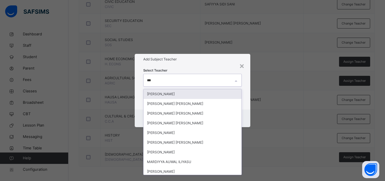
type input "****"
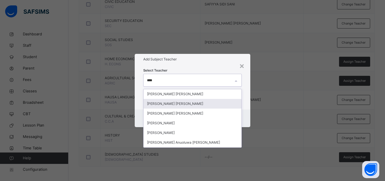
click at [177, 105] on div "Maryam Adam Ismail" at bounding box center [193, 104] width 98 height 10
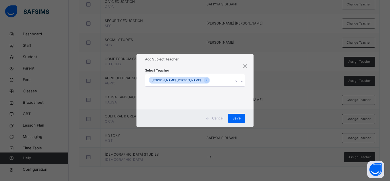
click at [258, 130] on div "× Add Subject Teacher Select Teacher Maryam Adam Ismail Cancel Save" at bounding box center [195, 90] width 390 height 181
click at [237, 118] on span "Save" at bounding box center [237, 118] width 8 height 5
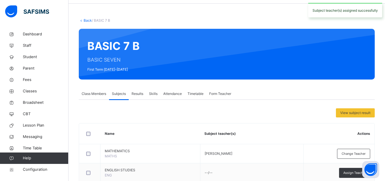
scroll to position [0, 0]
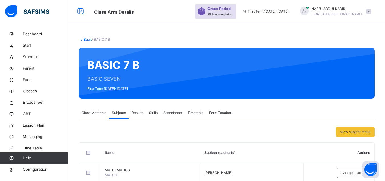
click at [87, 115] on span "Class Members" at bounding box center [94, 113] width 25 height 5
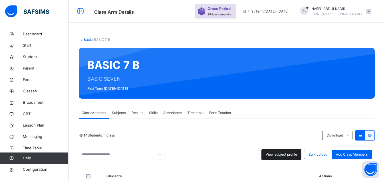
click at [280, 158] on div "View subject profile" at bounding box center [282, 155] width 40 height 11
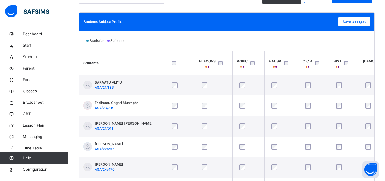
scroll to position [0, 390]
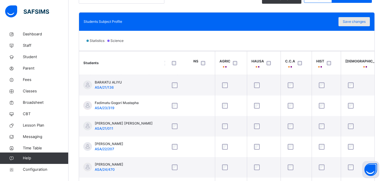
click at [365, 20] on span "Save changes" at bounding box center [354, 21] width 23 height 5
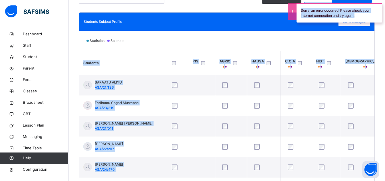
drag, startPoint x: 365, startPoint y: 20, endPoint x: 367, endPoint y: 36, distance: 16.4
click at [367, 36] on div "Class Arm Details Grace Period 28 days remaining First Term / 2025-2026 NAFI'U …" at bounding box center [192, 28] width 385 height 367
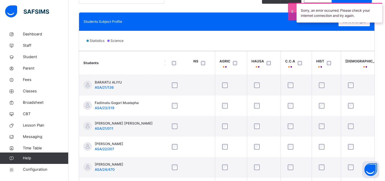
click at [367, 36] on div "Statistics Science" at bounding box center [227, 41] width 296 height 20
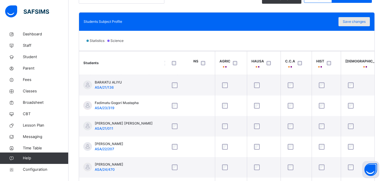
click at [361, 22] on span "Save changes" at bounding box center [354, 21] width 23 height 5
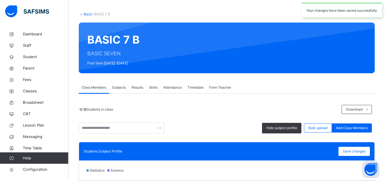
scroll to position [0, 0]
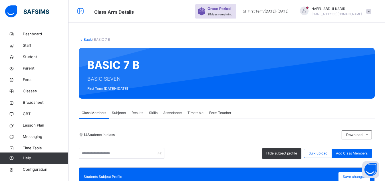
click at [89, 41] on link "Back" at bounding box center [88, 39] width 8 height 4
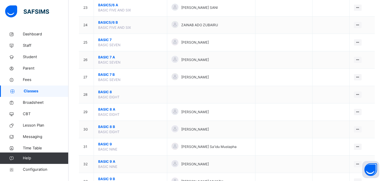
scroll to position [466, 0]
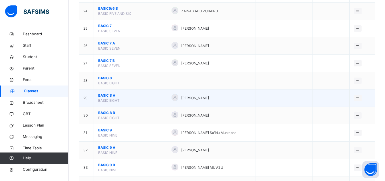
click at [105, 98] on span "BASIC 8 A" at bounding box center [130, 95] width 65 height 5
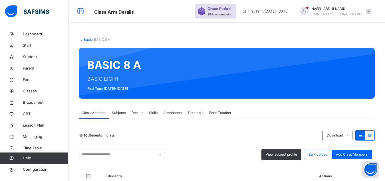
click at [119, 115] on span "Subjects" at bounding box center [119, 113] width 14 height 5
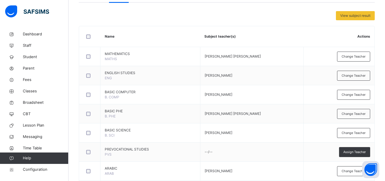
scroll to position [131, 0]
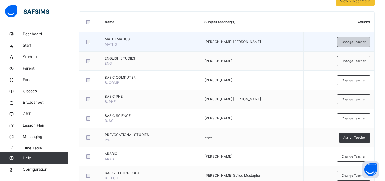
click at [363, 40] on span "Change Teacher" at bounding box center [354, 42] width 24 height 5
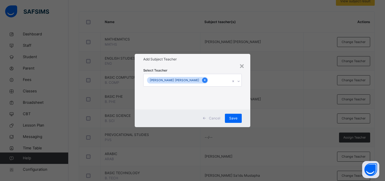
click at [203, 81] on icon at bounding box center [204, 80] width 3 height 4
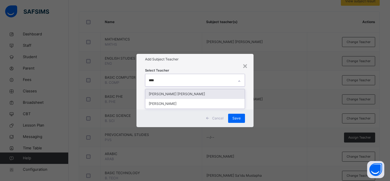
type input "*****"
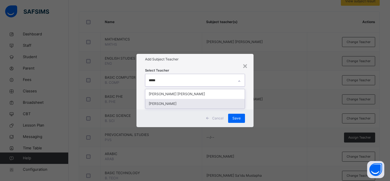
click at [181, 103] on div "MUHAMMAD ABDULLAHI TAHIR" at bounding box center [194, 104] width 99 height 10
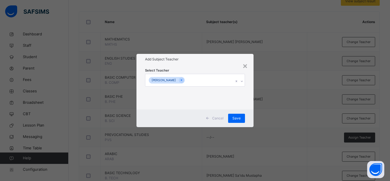
click at [253, 97] on div "Select Teacher MUHAMMAD ABDULLAHI TAHIR" at bounding box center [195, 87] width 117 height 45
click at [234, 120] on span "Save" at bounding box center [237, 118] width 8 height 5
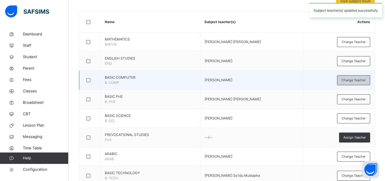
click at [358, 84] on div "Change Teacher" at bounding box center [353, 80] width 33 height 10
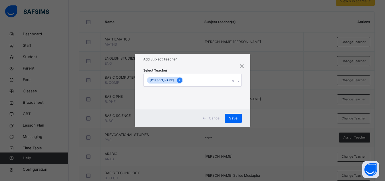
click at [179, 82] on icon at bounding box center [179, 80] width 3 height 4
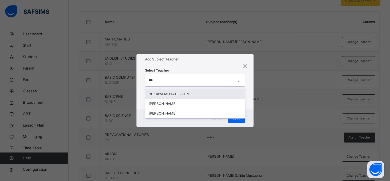
type input "****"
click at [179, 94] on div "RUKAIYA MU'AZU SHARIF" at bounding box center [194, 94] width 99 height 10
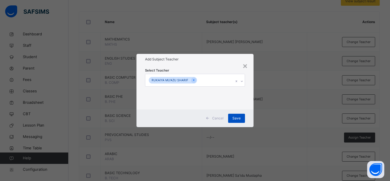
drag, startPoint x: 248, startPoint y: 99, endPoint x: 237, endPoint y: 119, distance: 22.1
click at [237, 119] on div "× Add Subject Teacher Select Teacher RUKAIYA MU'AZU SHARIF Cancel Save" at bounding box center [195, 90] width 117 height 73
click at [237, 119] on span "Save" at bounding box center [237, 118] width 8 height 5
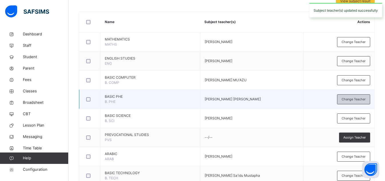
click at [354, 99] on span "Change Teacher" at bounding box center [354, 99] width 24 height 5
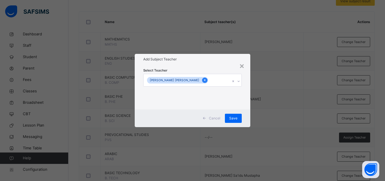
click at [203, 81] on icon at bounding box center [204, 80] width 3 height 4
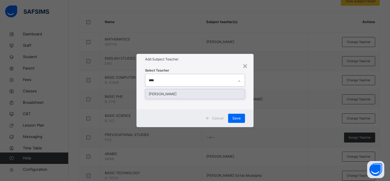
type input "*****"
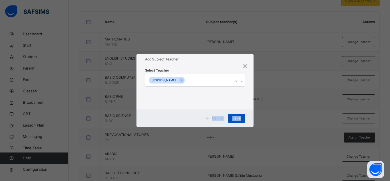
drag, startPoint x: 250, startPoint y: 91, endPoint x: 239, endPoint y: 118, distance: 28.6
click at [239, 118] on div "× Add Subject Teacher Select Teacher ASIYA BALA AMINU Cancel Save" at bounding box center [195, 90] width 117 height 73
click at [239, 118] on span "Save" at bounding box center [237, 118] width 8 height 5
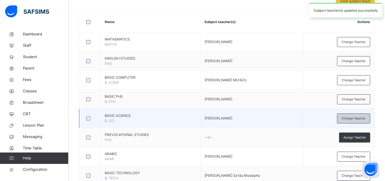
click at [361, 119] on span "Change Teacher" at bounding box center [354, 118] width 24 height 5
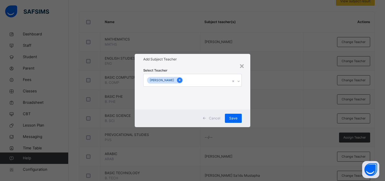
click at [181, 81] on icon at bounding box center [179, 80] width 3 height 4
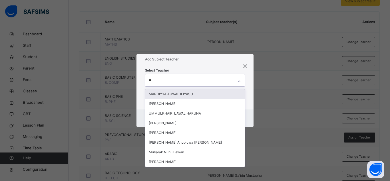
type input "***"
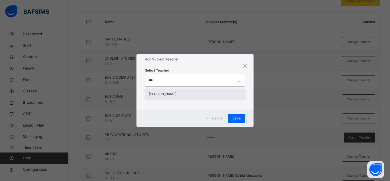
click at [197, 93] on div "FATIMA MUHAMMAD WADA" at bounding box center [194, 94] width 99 height 10
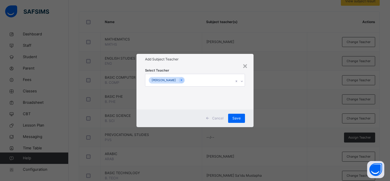
click at [249, 107] on div "Select Teacher FATIMA MUHAMMAD WADA" at bounding box center [195, 87] width 117 height 45
click at [239, 118] on span "Save" at bounding box center [237, 118] width 8 height 5
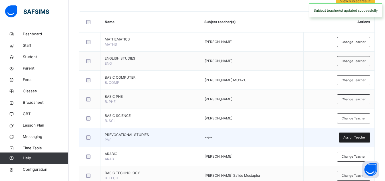
click at [353, 137] on span "Assign Teacher" at bounding box center [355, 137] width 23 height 5
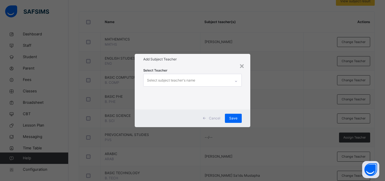
click at [204, 84] on div "Select subject teacher's name" at bounding box center [187, 80] width 87 height 12
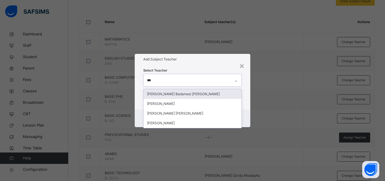
type input "****"
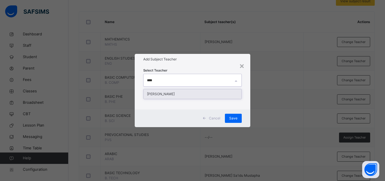
click at [187, 92] on div "ASIYA BALA AMINU" at bounding box center [193, 94] width 98 height 10
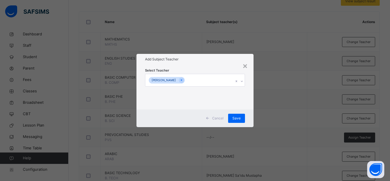
click at [248, 98] on div "Select Teacher ASIYA BALA AMINU" at bounding box center [195, 87] width 117 height 45
click at [239, 117] on span "Save" at bounding box center [237, 118] width 8 height 5
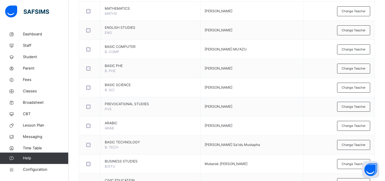
scroll to position [175, 0]
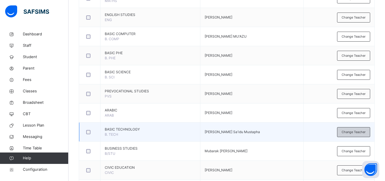
click at [366, 134] on span "Change Teacher" at bounding box center [354, 132] width 24 height 5
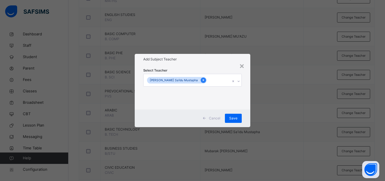
click at [203, 81] on icon at bounding box center [203, 81] width 1 height 2
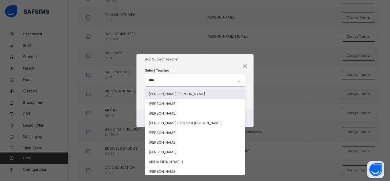
type input "*****"
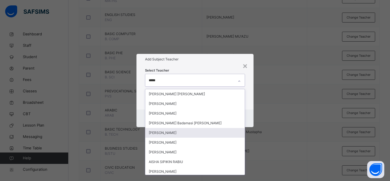
click at [184, 132] on div "Aisha AL-Hassan Muhammad" at bounding box center [194, 133] width 99 height 10
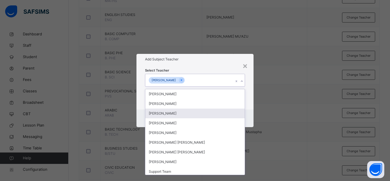
click at [249, 110] on div "Cancel Save" at bounding box center [195, 119] width 117 height 18
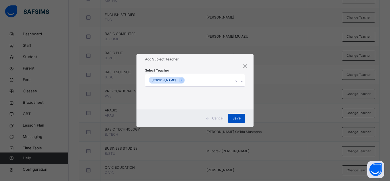
click at [236, 119] on span "Save" at bounding box center [237, 118] width 8 height 5
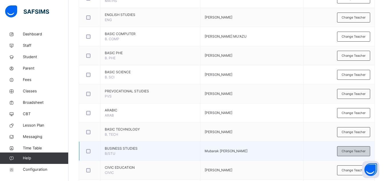
click at [355, 153] on span "Change Teacher" at bounding box center [354, 151] width 24 height 5
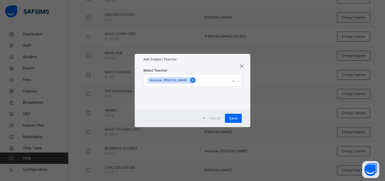
click at [191, 82] on icon at bounding box center [192, 80] width 3 height 4
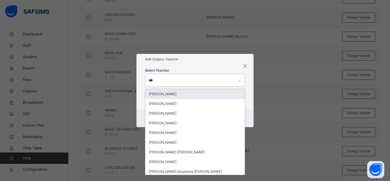
type input "****"
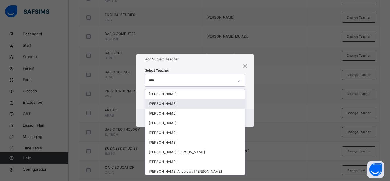
click at [182, 106] on div "AHMAD ISAH" at bounding box center [194, 104] width 99 height 10
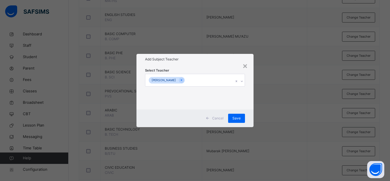
click at [250, 103] on div "Select Teacher AHMAD ISAH" at bounding box center [195, 87] width 117 height 45
click at [240, 120] on span "Save" at bounding box center [237, 118] width 8 height 5
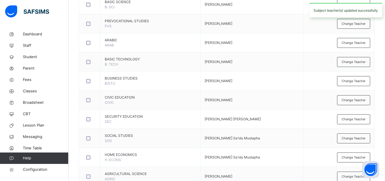
scroll to position [248, 0]
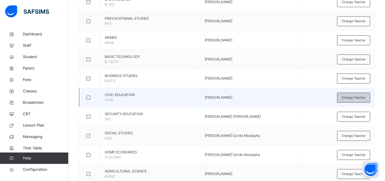
click at [353, 98] on span "Change Teacher" at bounding box center [354, 97] width 24 height 5
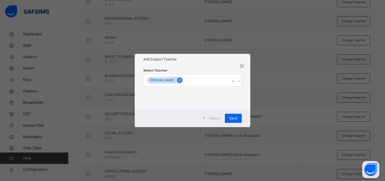
click at [181, 80] on icon at bounding box center [179, 80] width 3 height 4
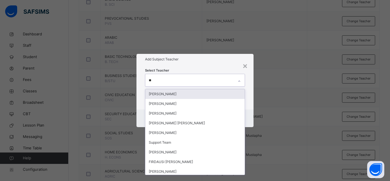
type input "***"
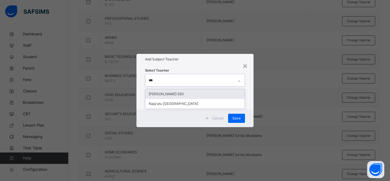
click at [162, 93] on div "SAFIYYA SANI SIDI" at bounding box center [194, 94] width 99 height 10
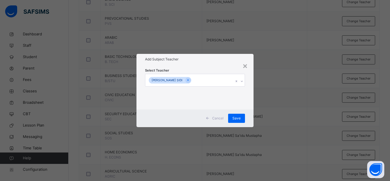
click at [247, 100] on div "Select Teacher SAFIYYA SANI SIDI" at bounding box center [195, 87] width 117 height 45
click at [239, 117] on span "Save" at bounding box center [237, 118] width 8 height 5
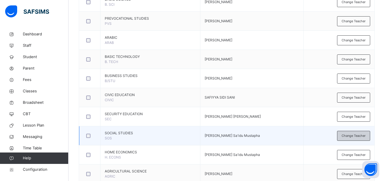
click at [354, 136] on span "Change Teacher" at bounding box center [354, 136] width 24 height 5
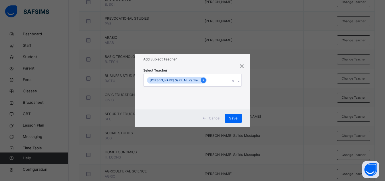
click at [203, 81] on icon at bounding box center [203, 81] width 1 height 2
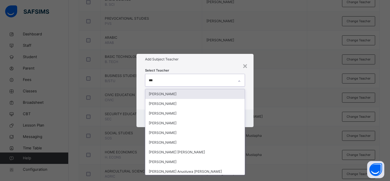
type input "****"
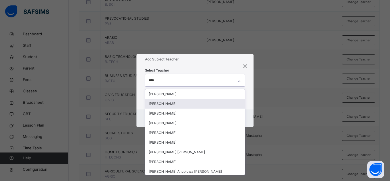
click at [169, 103] on div "AHMAD ISAH" at bounding box center [194, 104] width 99 height 10
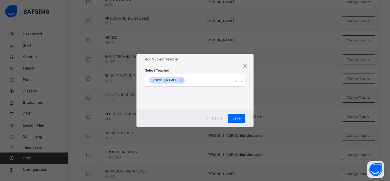
click at [249, 107] on div "Select Teacher AHMAD ISAH" at bounding box center [195, 87] width 117 height 45
click at [236, 117] on span "Save" at bounding box center [237, 118] width 8 height 5
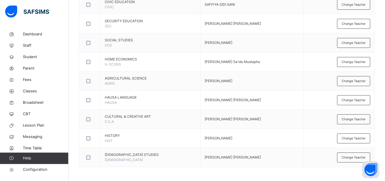
scroll to position [341, 0]
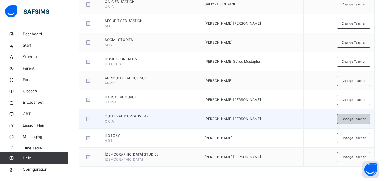
click at [363, 119] on span "Change Teacher" at bounding box center [354, 119] width 24 height 5
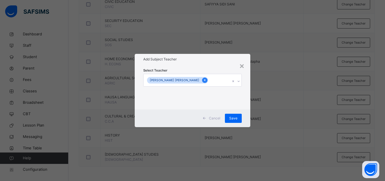
click at [204, 81] on icon at bounding box center [204, 81] width 1 height 2
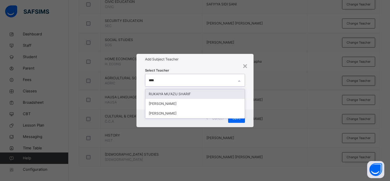
type input "*****"
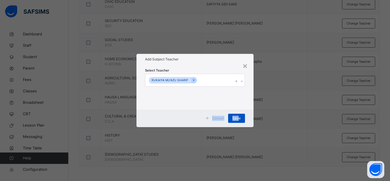
drag, startPoint x: 249, startPoint y: 92, endPoint x: 239, endPoint y: 118, distance: 27.8
click at [239, 118] on div "× Add Subject Teacher Select Teacher RUKAIYA MU'AZU SHARIF Cancel Save" at bounding box center [195, 90] width 117 height 73
click at [239, 118] on span "Save" at bounding box center [237, 118] width 8 height 5
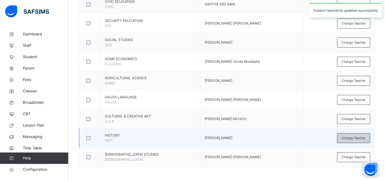
click at [359, 139] on span "Change Teacher" at bounding box center [354, 138] width 24 height 5
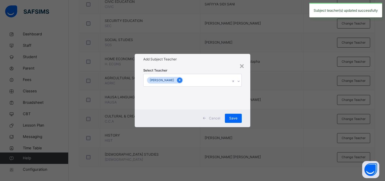
click at [181, 81] on icon at bounding box center [179, 81] width 1 height 2
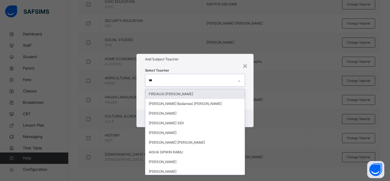
type input "****"
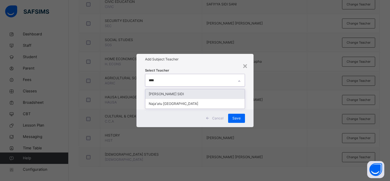
click at [185, 93] on div "SAFIYYA SANI SIDI" at bounding box center [194, 94] width 99 height 10
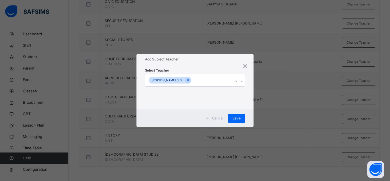
click at [250, 103] on div "Select Teacher SAFIYYA SANI SIDI" at bounding box center [195, 87] width 117 height 45
click at [238, 119] on span "Save" at bounding box center [237, 118] width 8 height 5
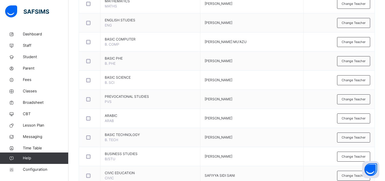
scroll to position [0, 0]
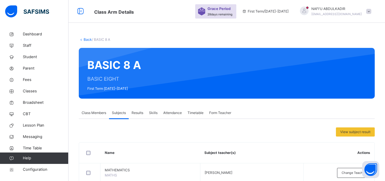
click at [100, 111] on span "Class Members" at bounding box center [94, 113] width 25 height 5
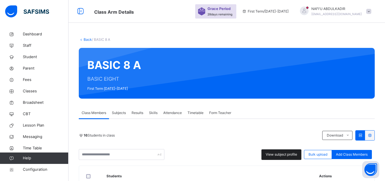
click at [285, 158] on div "View subject profile" at bounding box center [282, 155] width 40 height 11
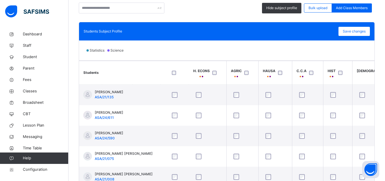
scroll to position [0, 390]
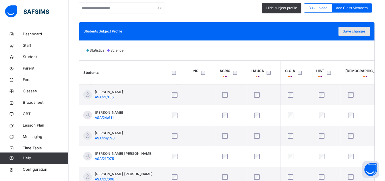
click at [360, 31] on span "Save changes" at bounding box center [354, 31] width 23 height 5
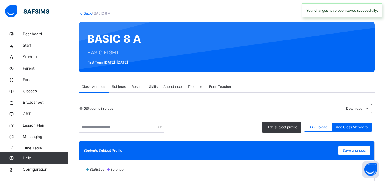
scroll to position [0, 0]
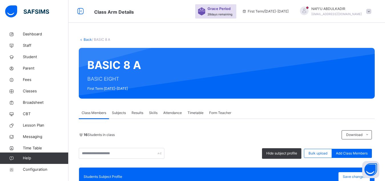
click at [85, 39] on link "Back" at bounding box center [88, 39] width 8 height 4
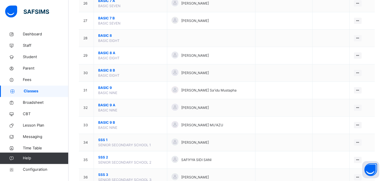
scroll to position [525, 0]
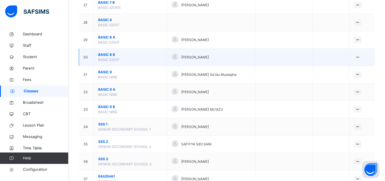
click at [105, 57] on span "BASIC 8 B" at bounding box center [130, 54] width 65 height 5
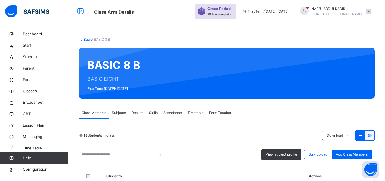
click at [121, 110] on div "Subjects" at bounding box center [119, 112] width 20 height 11
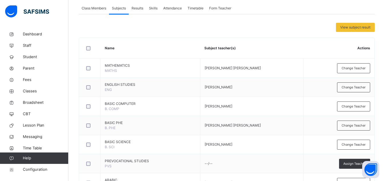
scroll to position [117, 0]
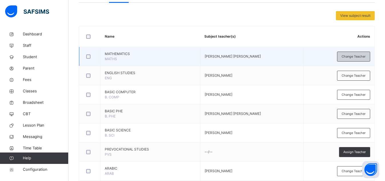
click at [355, 58] on span "Change Teacher" at bounding box center [354, 56] width 24 height 5
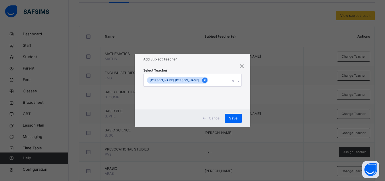
click at [203, 80] on icon at bounding box center [204, 80] width 3 height 4
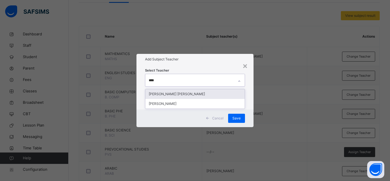
type input "*****"
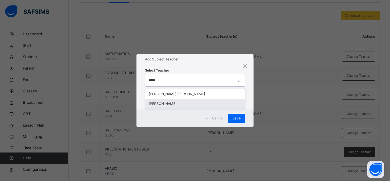
click at [175, 102] on div "MUHAMMAD ABDULLAHI TAHIR" at bounding box center [194, 104] width 99 height 10
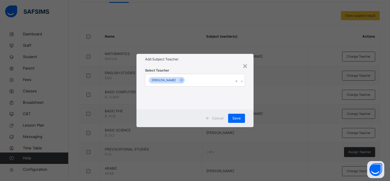
click at [247, 99] on div "Select Teacher MUHAMMAD ABDULLAHI TAHIR" at bounding box center [195, 87] width 117 height 45
click at [238, 118] on span "Save" at bounding box center [237, 118] width 8 height 5
click at [238, 118] on span "Save" at bounding box center [233, 118] width 8 height 5
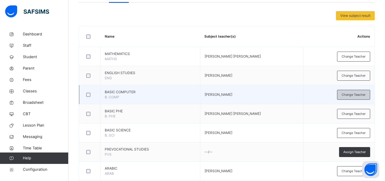
click at [356, 96] on span "Change Teacher" at bounding box center [354, 95] width 24 height 5
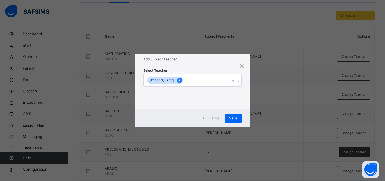
click at [181, 80] on icon at bounding box center [179, 80] width 3 height 4
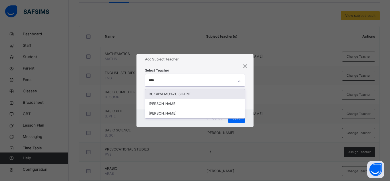
type input "*****"
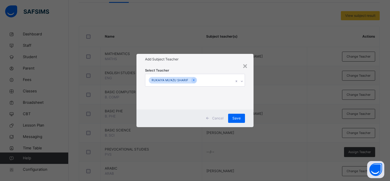
click at [253, 80] on div "Select Teacher RUKAIYA MU'AZU SHARIF" at bounding box center [195, 87] width 117 height 45
click at [237, 121] on div "Save" at bounding box center [236, 118] width 17 height 9
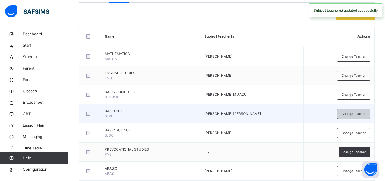
click at [358, 115] on span "Change Teacher" at bounding box center [354, 114] width 24 height 5
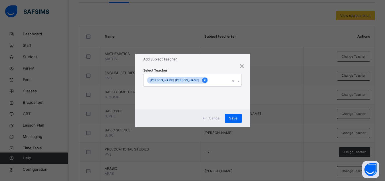
click at [202, 79] on div at bounding box center [204, 80] width 5 height 5
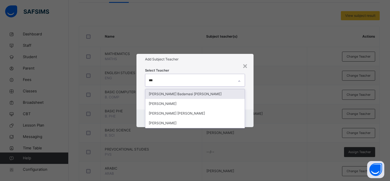
type input "****"
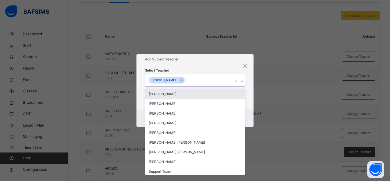
click at [253, 95] on div "Select Teacher option ASIYA BALA AMINU, selected. option Umar Mohammed Yahaya f…" at bounding box center [195, 87] width 117 height 45
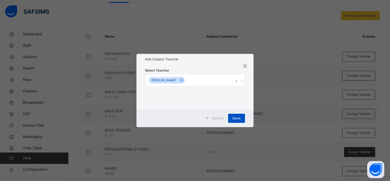
click at [236, 118] on span "Save" at bounding box center [237, 118] width 8 height 5
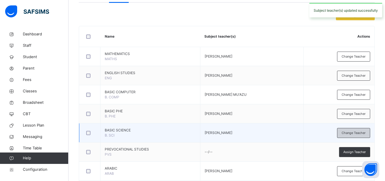
click at [363, 132] on span "Change Teacher" at bounding box center [354, 133] width 24 height 5
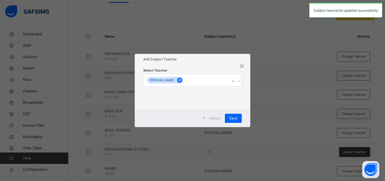
click at [181, 81] on icon at bounding box center [179, 80] width 3 height 4
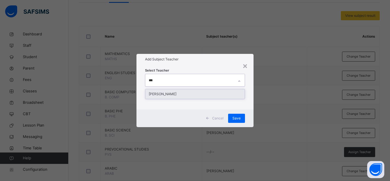
type input "****"
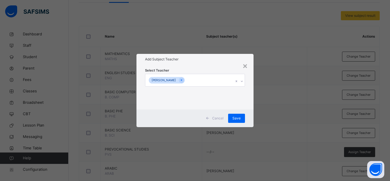
click at [251, 94] on div "Select Teacher FATIMA MUHAMMAD WADA" at bounding box center [195, 87] width 117 height 45
click at [235, 121] on div "Save" at bounding box center [236, 118] width 17 height 9
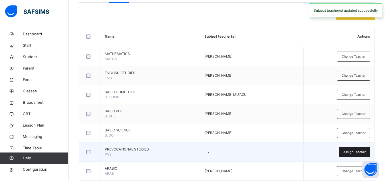
click at [353, 154] on span "Assign Teacher" at bounding box center [355, 152] width 23 height 5
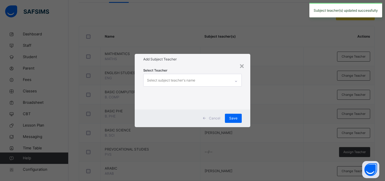
click at [205, 82] on div "Select subject teacher's name" at bounding box center [187, 80] width 87 height 12
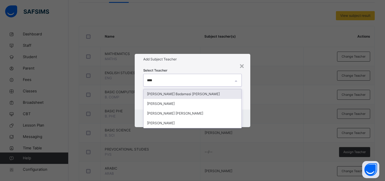
type input "*****"
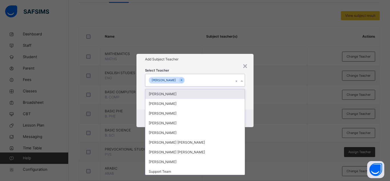
click at [250, 97] on div "Select Teacher option ASIYA BALA AMINU, selected. option Umar Mohammed Yahaya f…" at bounding box center [195, 87] width 117 height 45
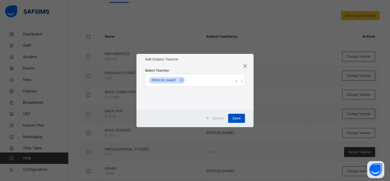
click at [240, 117] on span "Save" at bounding box center [237, 118] width 8 height 5
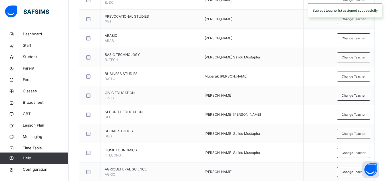
scroll to position [262, 0]
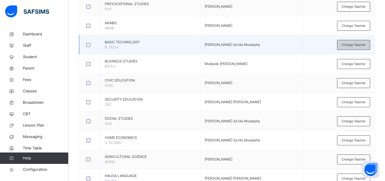
click at [358, 44] on span "Change Teacher" at bounding box center [354, 45] width 24 height 5
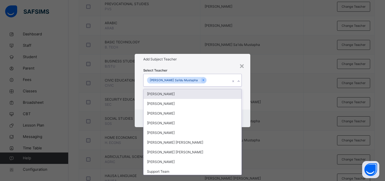
click at [188, 83] on div "[PERSON_NAME]'u Sa'idu Mustapha" at bounding box center [177, 80] width 60 height 7
click at [201, 83] on div at bounding box center [203, 80] width 5 height 5
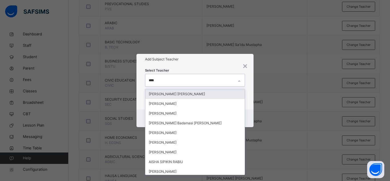
type input "*****"
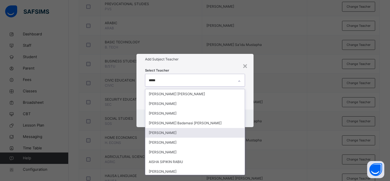
click at [178, 133] on div "Aisha AL-Hassan Muhammad" at bounding box center [194, 133] width 99 height 10
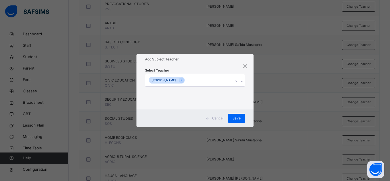
click at [247, 112] on div "Cancel Save" at bounding box center [195, 119] width 117 height 18
click at [235, 117] on span "Save" at bounding box center [237, 118] width 8 height 5
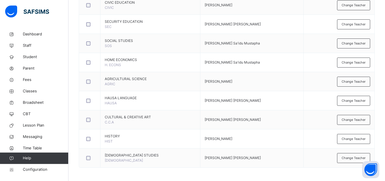
scroll to position [341, 0]
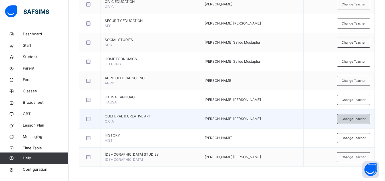
click at [359, 121] on span "Change Teacher" at bounding box center [354, 119] width 24 height 5
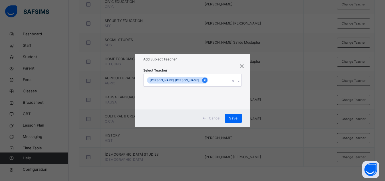
click at [202, 82] on div at bounding box center [204, 80] width 5 height 5
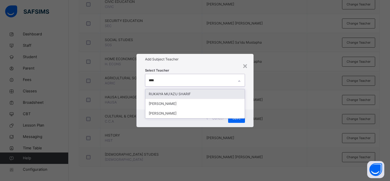
type input "*****"
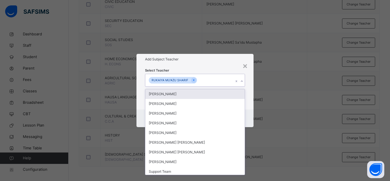
click at [247, 79] on div "Select Teacher option RUKAIYA MU'AZU SHARIF, selected. option Umar Mohammed Yah…" at bounding box center [195, 87] width 117 height 45
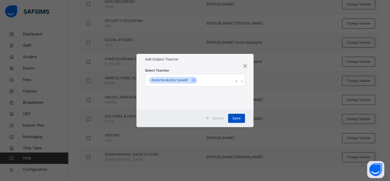
click at [236, 117] on span "Save" at bounding box center [237, 118] width 8 height 5
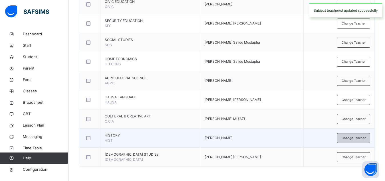
click at [353, 135] on div "Change Teacher" at bounding box center [353, 138] width 33 height 10
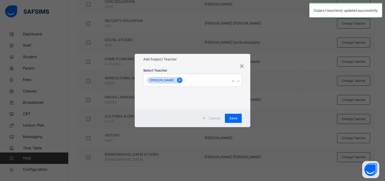
click at [183, 81] on div at bounding box center [179, 80] width 5 height 5
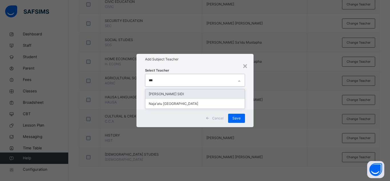
type input "****"
click at [183, 93] on div "SAFIYYA SANI SIDI" at bounding box center [194, 94] width 99 height 10
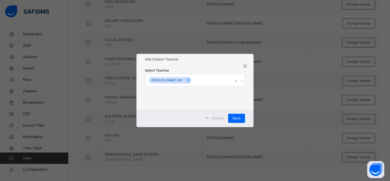
click at [249, 79] on div "Select Teacher SAFIYYA SANI SIDI" at bounding box center [195, 87] width 117 height 45
click at [238, 119] on span "Save" at bounding box center [237, 118] width 8 height 5
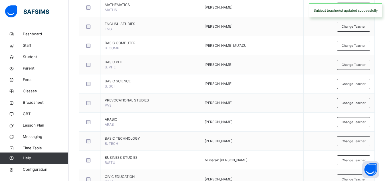
scroll to position [0, 0]
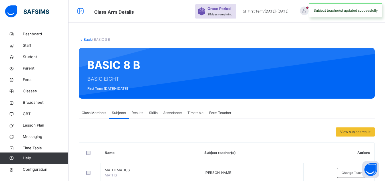
click at [84, 112] on span "Class Members" at bounding box center [94, 113] width 25 height 5
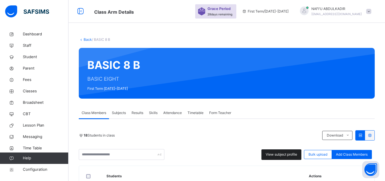
click at [272, 153] on span "View subject profile" at bounding box center [281, 154] width 31 height 5
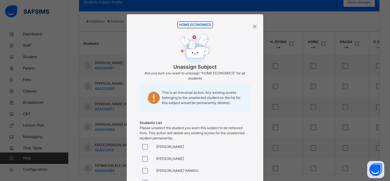
scroll to position [90, 0]
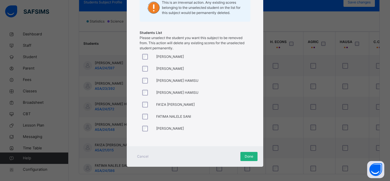
click at [246, 155] on span "Done" at bounding box center [249, 156] width 9 height 5
click at [248, 93] on div "AGRICULTURAL SCIENCE Unassign Subject Are you sure you want to unassign "AGRICU…" at bounding box center [194, 34] width 119 height 214
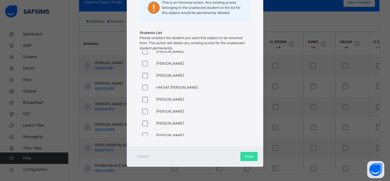
scroll to position [130, 0]
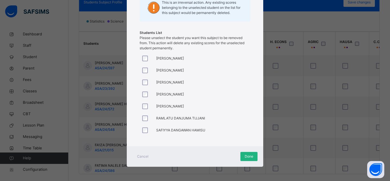
click at [246, 156] on span "Done" at bounding box center [249, 156] width 9 height 5
click at [246, 155] on span "Done" at bounding box center [249, 156] width 9 height 5
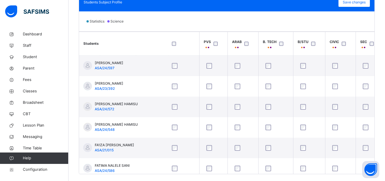
scroll to position [0, 157]
click at [343, 42] on div at bounding box center [344, 44] width 9 height 4
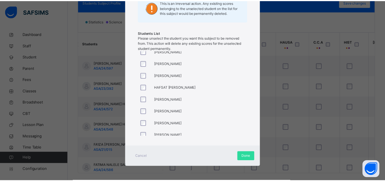
scroll to position [130, 0]
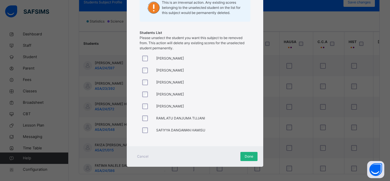
click at [246, 158] on span "Done" at bounding box center [249, 156] width 9 height 5
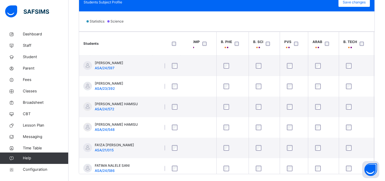
scroll to position [0, 67]
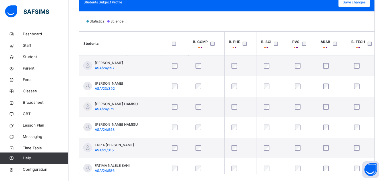
click at [203, 45] on div "B. COMP" at bounding box center [200, 44] width 15 height 10
click at [211, 44] on div at bounding box center [215, 44] width 9 height 4
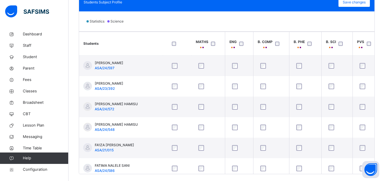
scroll to position [0, 0]
click at [361, 1] on span "Save changes" at bounding box center [354, 2] width 23 height 5
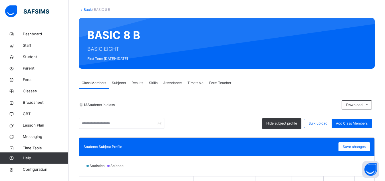
scroll to position [3, 0]
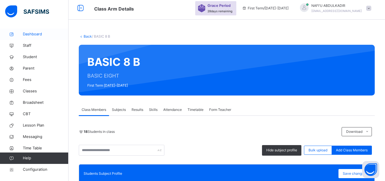
click at [32, 38] on link "Dashboard" at bounding box center [34, 34] width 69 height 11
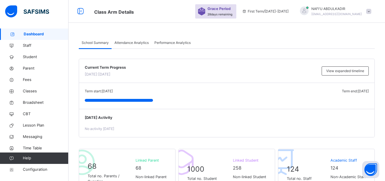
click at [375, 11] on div "NAFI'U ABDULKADIR assajda1006@gmail.com" at bounding box center [335, 11] width 80 height 10
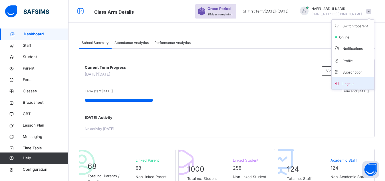
click at [353, 83] on span "Logout" at bounding box center [353, 84] width 38 height 8
